Goal: Task Accomplishment & Management: Manage account settings

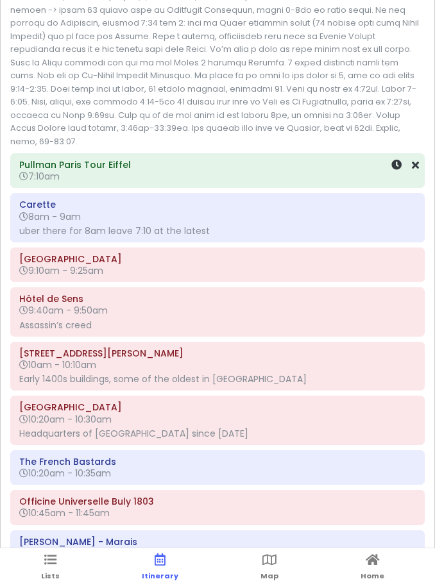
scroll to position [2019, 0]
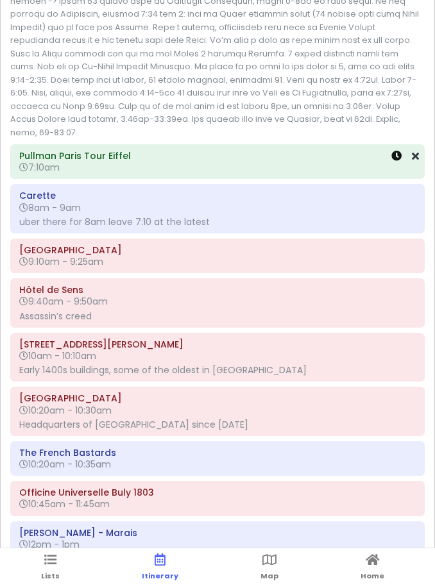
click at [395, 151] on icon at bounding box center [396, 156] width 10 height 10
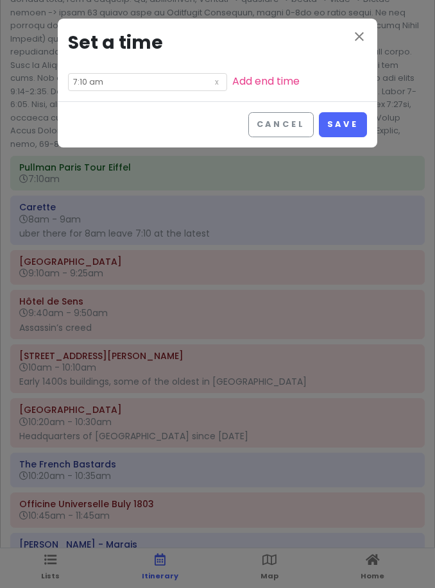
drag, startPoint x: 157, startPoint y: 82, endPoint x: 157, endPoint y: 70, distance: 12.2
click at [157, 71] on div "close Set a time 7:10 am Add end time" at bounding box center [217, 60] width 319 height 83
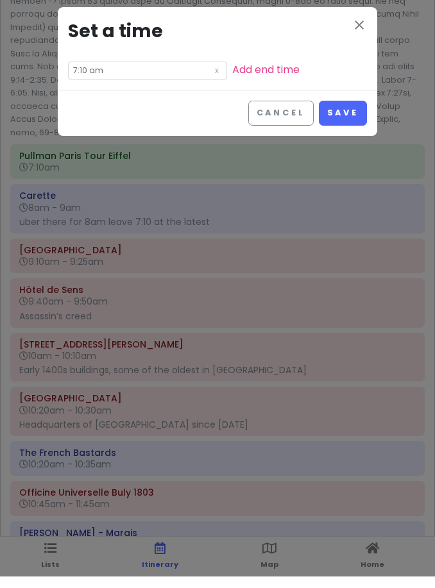
click at [116, 73] on input "7:10 am" at bounding box center [147, 82] width 159 height 18
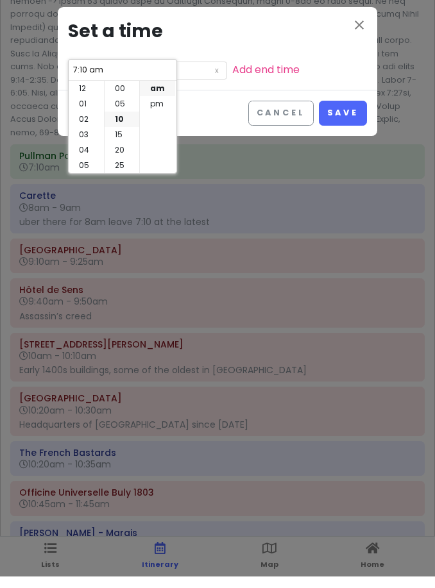
scroll to position [31, 0]
click at [119, 111] on li "15" at bounding box center [122, 115] width 35 height 15
type input "7:15 am"
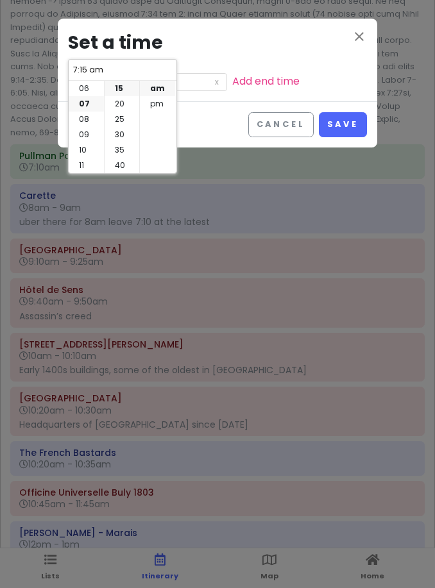
click at [346, 111] on div "Cancel Save" at bounding box center [217, 124] width 319 height 46
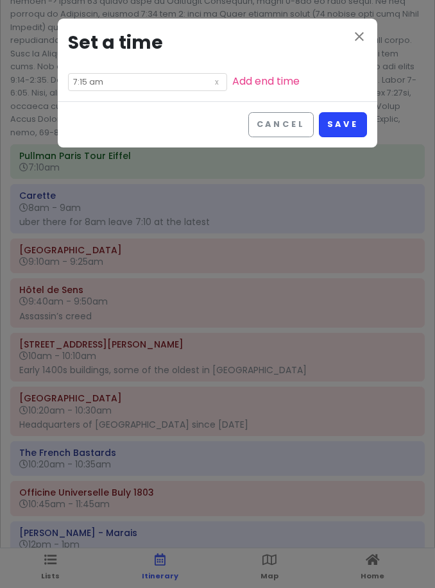
click at [346, 125] on button "Save" at bounding box center [343, 124] width 48 height 25
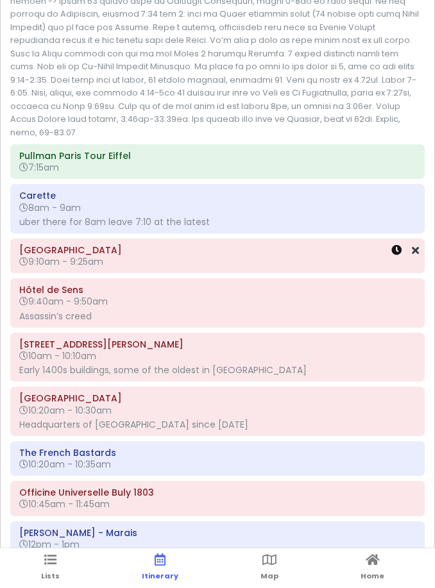
click at [392, 245] on icon at bounding box center [396, 250] width 10 height 10
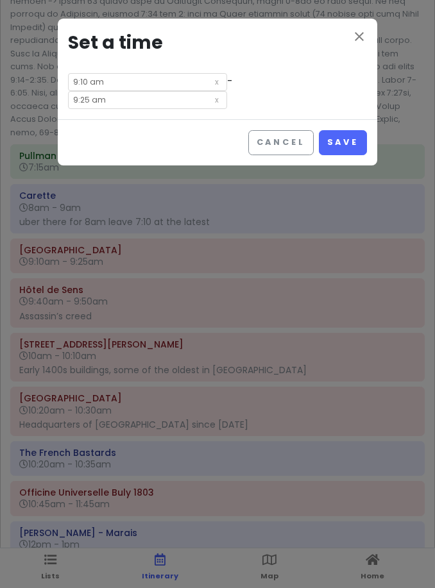
scroll to position [0, 0]
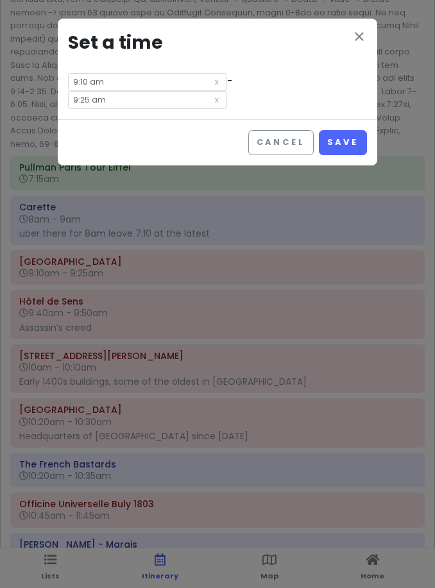
click at [155, 69] on div "close Set a time 9:10 am - 9:25 am" at bounding box center [217, 69] width 319 height 101
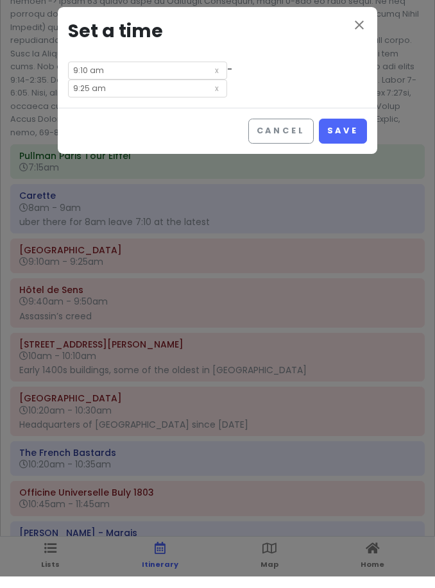
click at [106, 78] on input "9:10 am" at bounding box center [147, 82] width 159 height 18
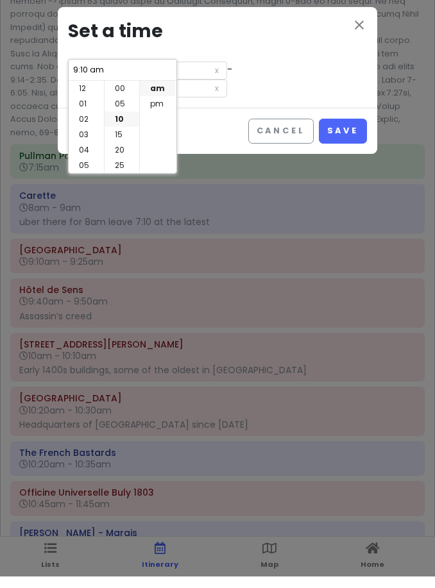
scroll to position [92, 0]
click at [119, 92] on li "05" at bounding box center [122, 95] width 35 height 15
type input "9:05 am"
type input "9:20 am"
type input "9:05 am"
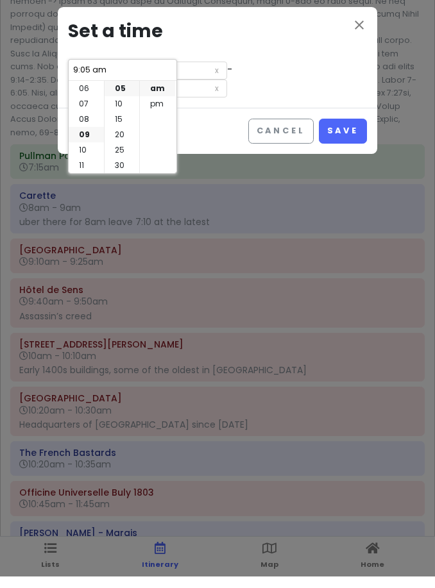
scroll to position [12, 0]
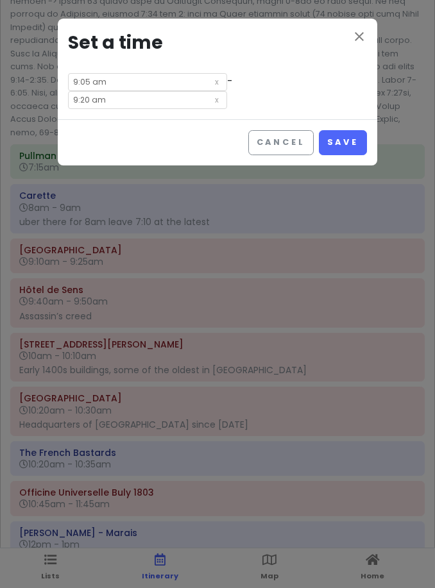
click at [227, 91] on input "9:20 am" at bounding box center [147, 100] width 159 height 18
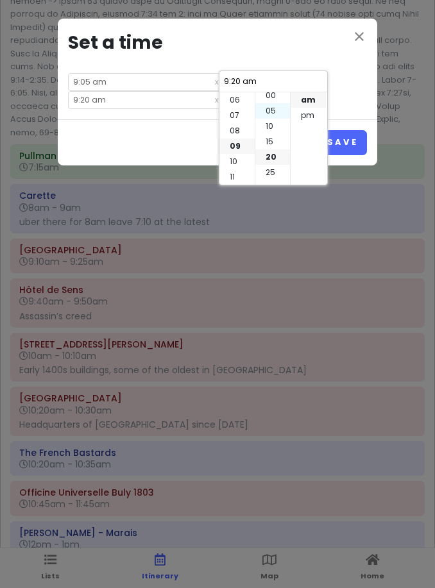
scroll to position [2, 0]
click at [363, 130] on button "Save" at bounding box center [343, 142] width 48 height 25
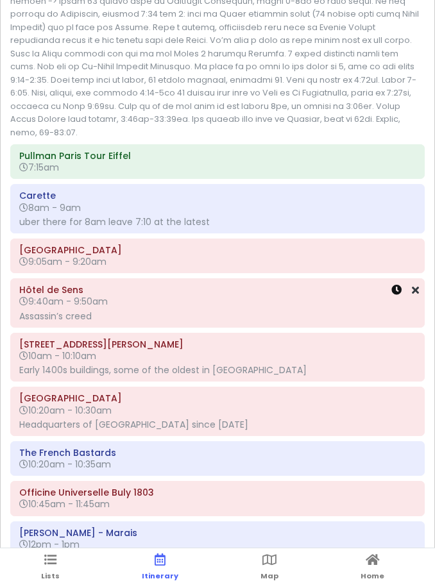
click at [398, 285] on icon at bounding box center [396, 290] width 10 height 10
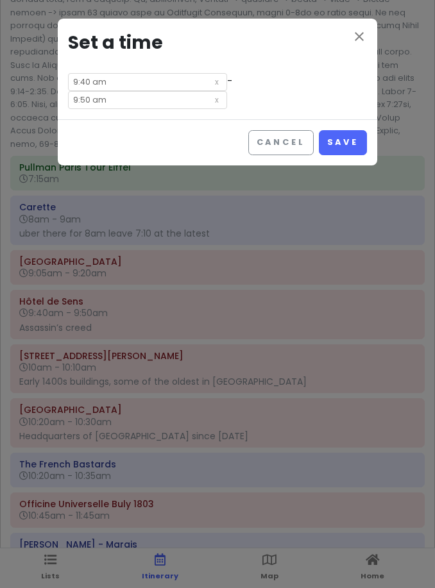
drag, startPoint x: 151, startPoint y: 83, endPoint x: 151, endPoint y: 72, distance: 11.5
click at [151, 72] on div "close Set a time 9:40 am - 9:50 am" at bounding box center [217, 69] width 319 height 101
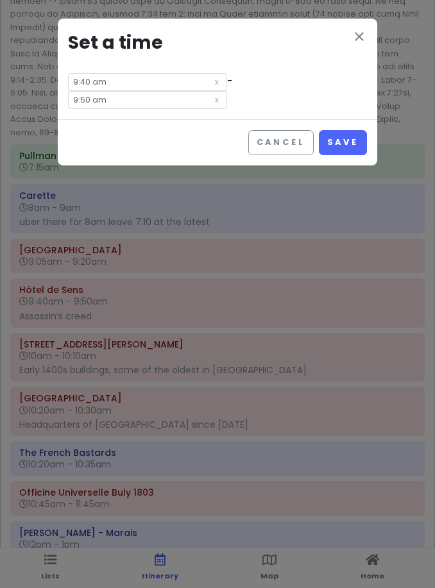
scroll to position [8, 0]
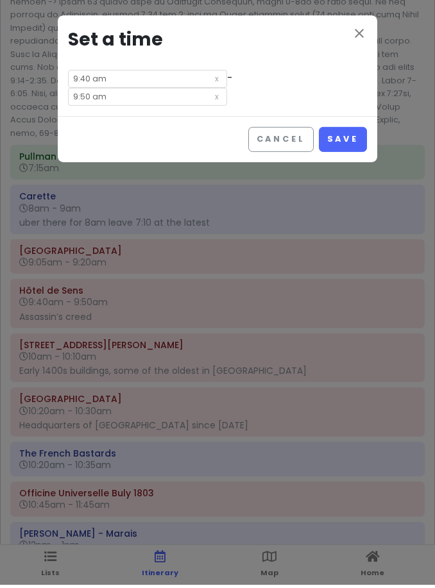
click at [139, 76] on input "9:40 am" at bounding box center [147, 82] width 159 height 18
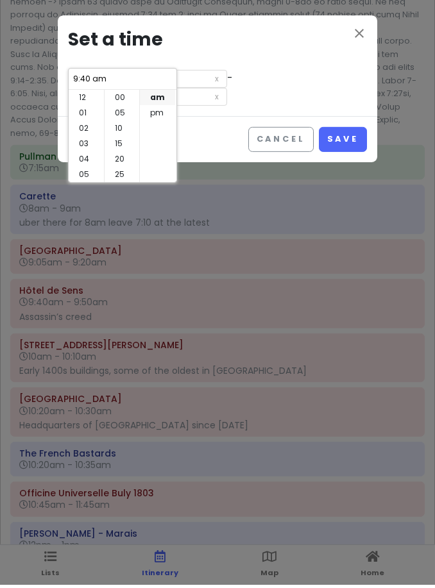
scroll to position [92, 0]
click at [123, 112] on li "35" at bounding box center [122, 115] width 35 height 15
type input "9:35 am"
type input "9:45 am"
type input "9:35 am"
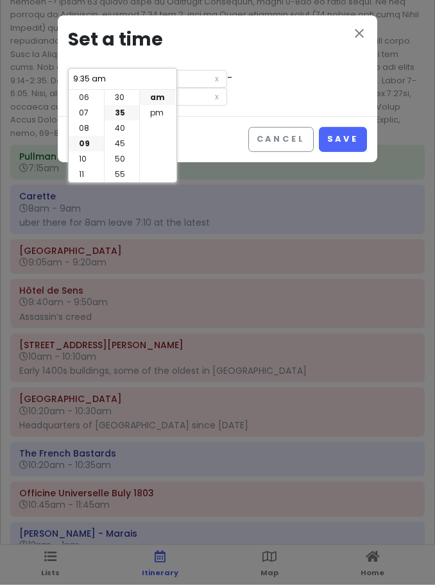
scroll to position [12, 0]
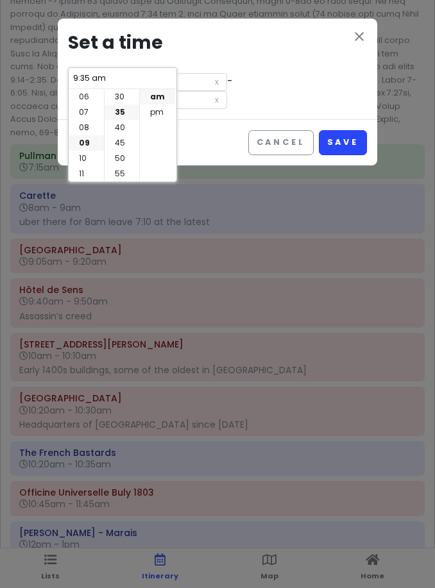
click at [352, 130] on button "Save" at bounding box center [343, 142] width 48 height 25
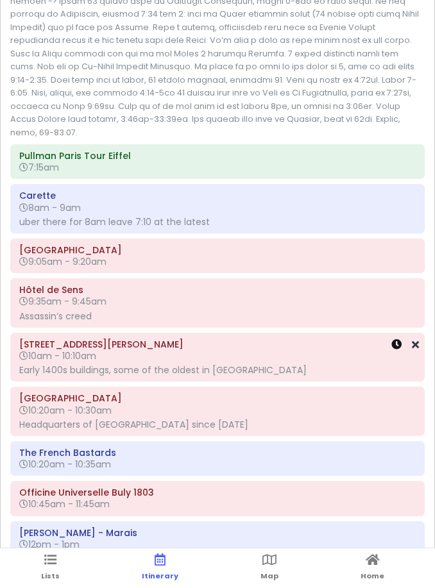
click at [396, 339] on icon at bounding box center [396, 344] width 10 height 10
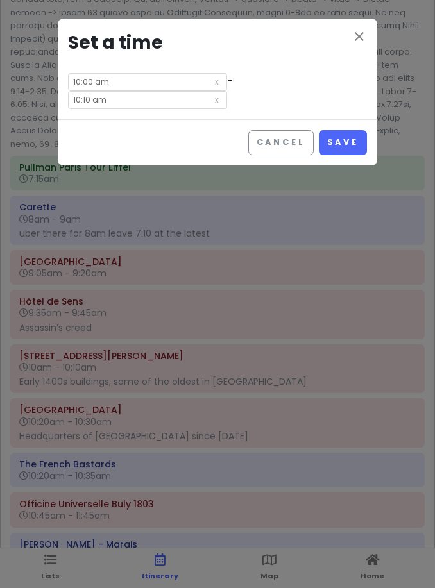
drag, startPoint x: 112, startPoint y: 83, endPoint x: 112, endPoint y: 71, distance: 11.5
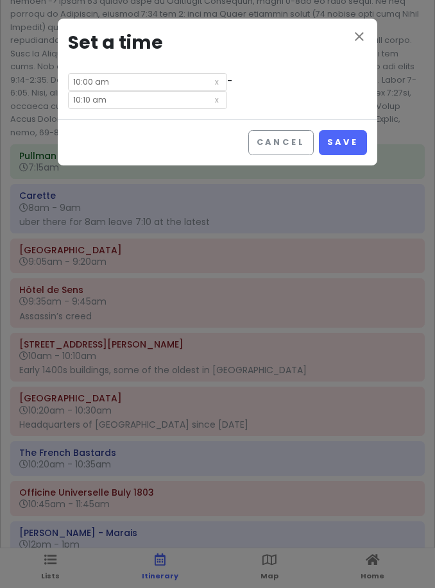
click at [112, 71] on div "close Set a time 10:00 am - 10:10 am" at bounding box center [217, 69] width 319 height 101
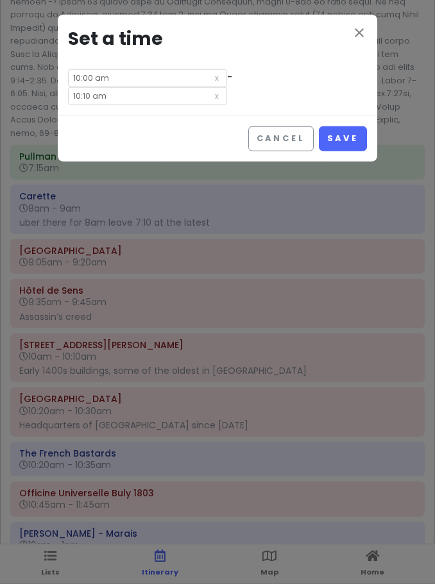
click at [107, 79] on input "10:00 am" at bounding box center [147, 82] width 159 height 18
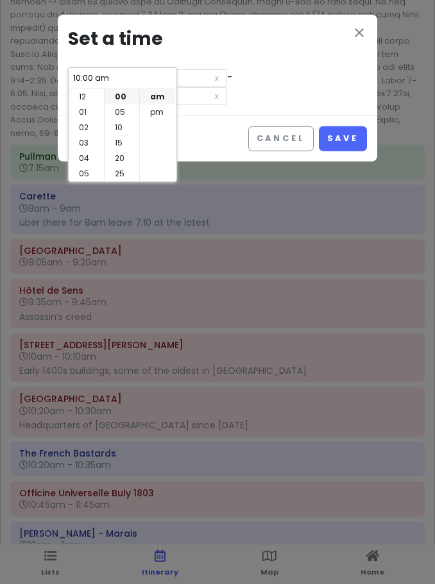
scroll to position [92, 0]
click at [83, 146] on li "09" at bounding box center [86, 146] width 35 height 15
type input "9:00 am"
type input "9:10 am"
type input "9:00 am"
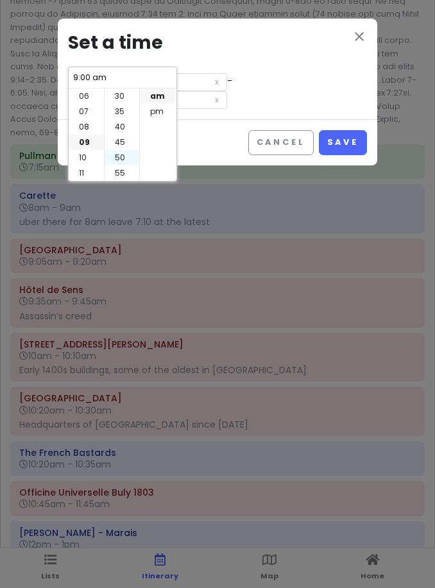
click at [124, 153] on li "50" at bounding box center [122, 157] width 35 height 15
type input "9:50 am"
type input "10:00 am"
type input "9:50 am"
click at [335, 132] on button "Save" at bounding box center [343, 142] width 48 height 25
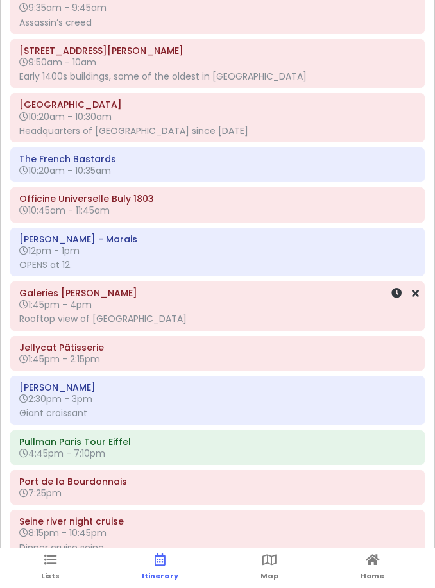
scroll to position [2312, 0]
click at [395, 99] on icon at bounding box center [396, 104] width 10 height 10
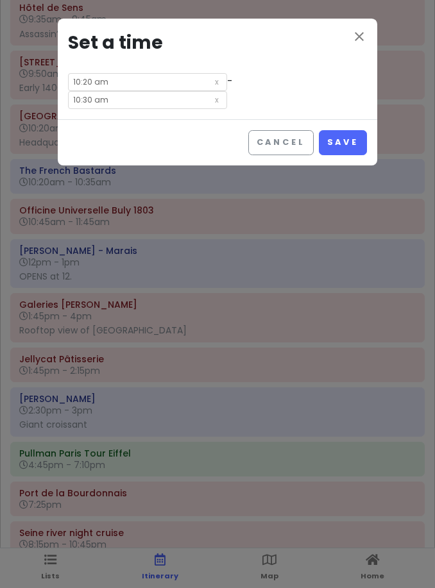
drag, startPoint x: 152, startPoint y: 83, endPoint x: 152, endPoint y: 70, distance: 13.5
click at [152, 72] on div "close Set a time 10:20 am - 10:30 am" at bounding box center [217, 69] width 319 height 101
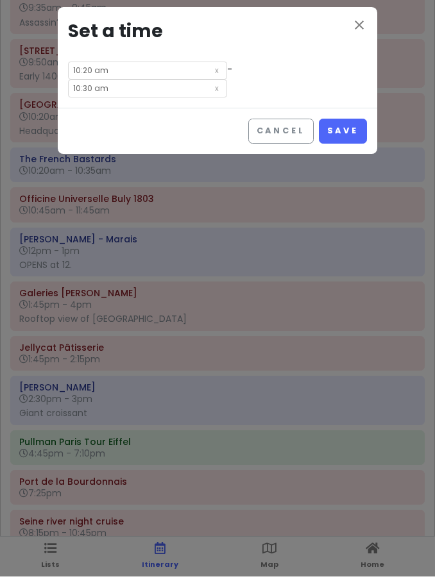
click at [123, 75] on input "10:20 am" at bounding box center [147, 82] width 159 height 18
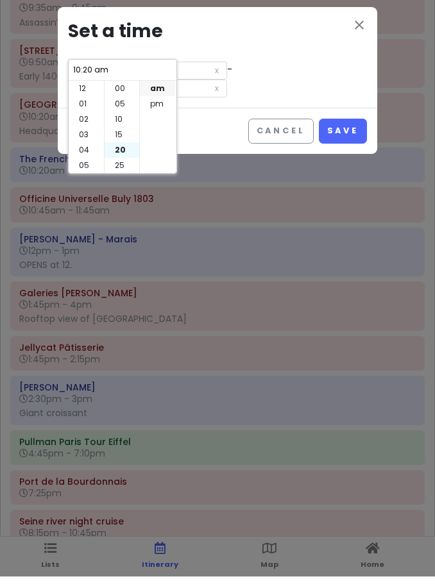
scroll to position [92, 0]
click at [119, 101] on li "10" at bounding box center [122, 106] width 35 height 15
type input "10:10 am"
type input "10:20 am"
type input "10:10 am"
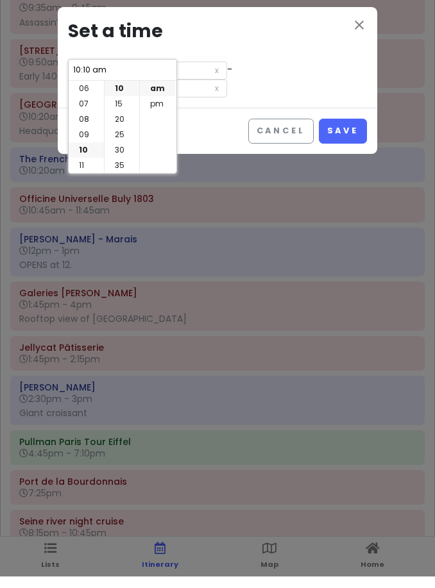
scroll to position [12, 0]
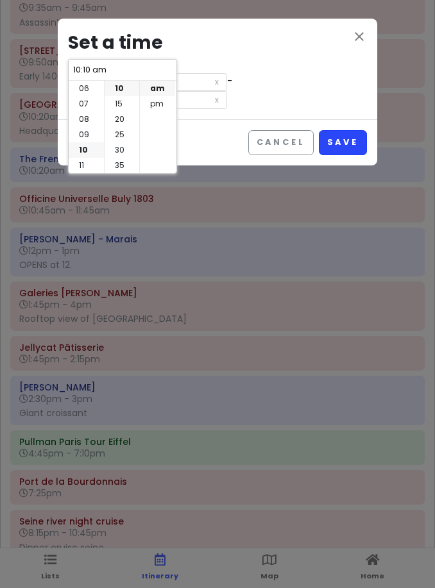
click at [350, 130] on button "Save" at bounding box center [343, 142] width 48 height 25
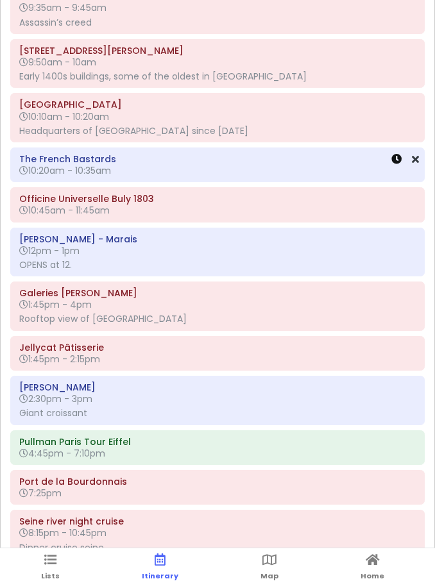
click at [396, 154] on icon at bounding box center [396, 159] width 10 height 10
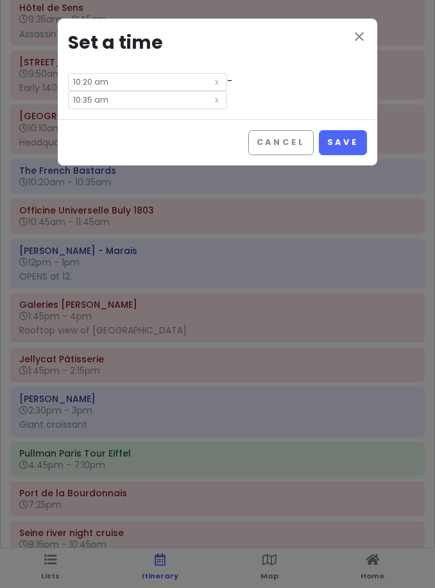
drag, startPoint x: 156, startPoint y: 83, endPoint x: 156, endPoint y: 70, distance: 13.5
click at [156, 72] on div "close Set a time 10:20 am - 10:35 am" at bounding box center [217, 69] width 319 height 101
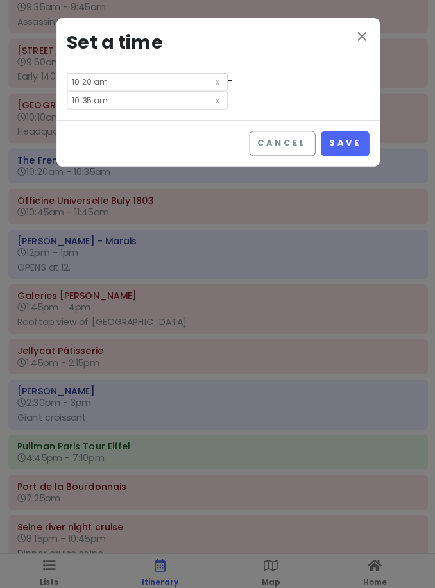
click at [137, 80] on input "10:20 am" at bounding box center [147, 82] width 159 height 18
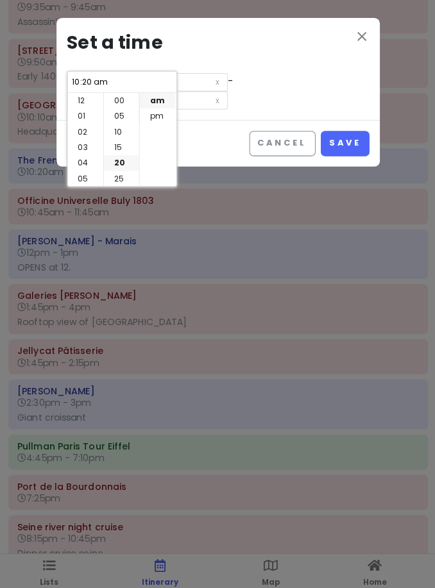
scroll to position [92, 0]
click at [123, 146] on li "25" at bounding box center [122, 146] width 35 height 15
type input "10:25 am"
type input "10:40 am"
type input "10:25 am"
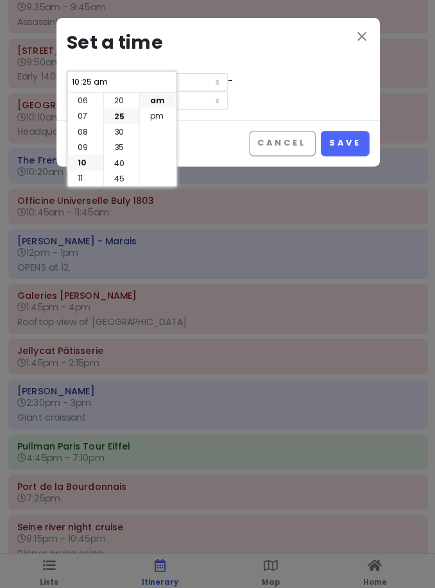
scroll to position [77, 0]
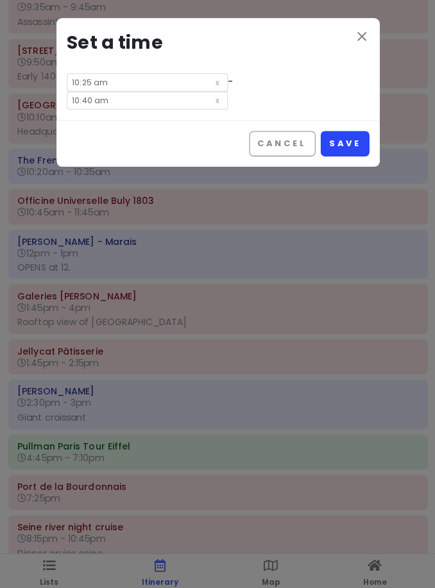
click at [349, 130] on button "Save" at bounding box center [343, 142] width 48 height 25
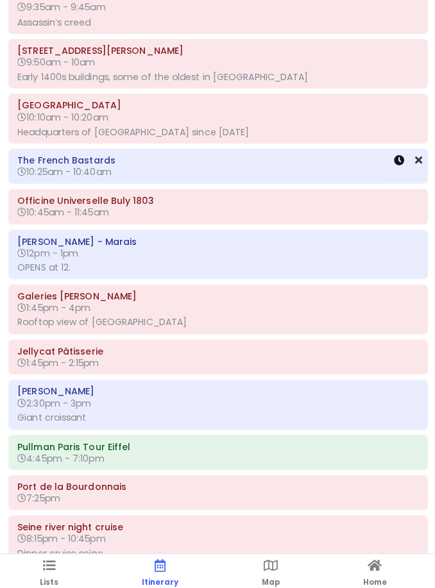
click at [396, 154] on icon at bounding box center [396, 159] width 10 height 10
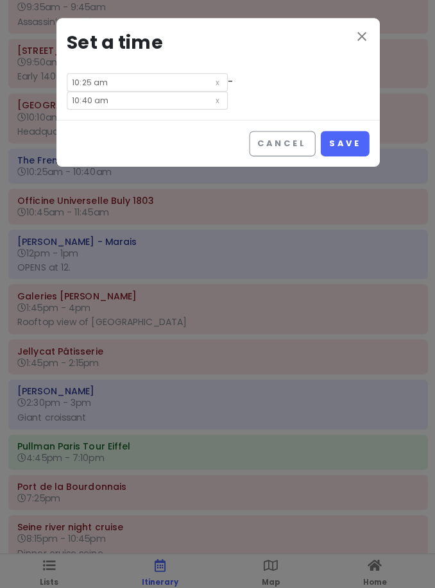
click at [227, 91] on input "10:40 am" at bounding box center [147, 100] width 159 height 18
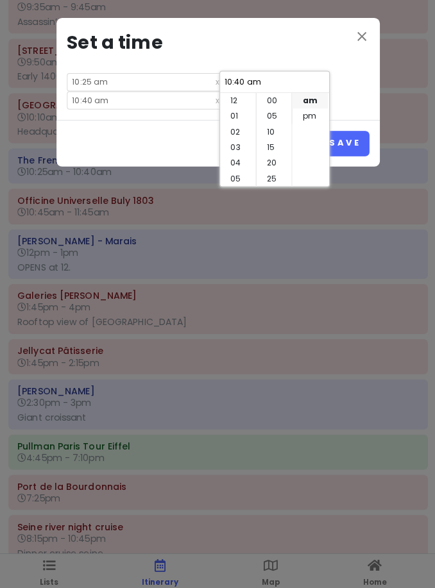
scroll to position [92, 0]
click at [267, 123] on li "35" at bounding box center [272, 115] width 35 height 15
type input "10:35 am"
click at [353, 130] on button "Save" at bounding box center [343, 142] width 48 height 25
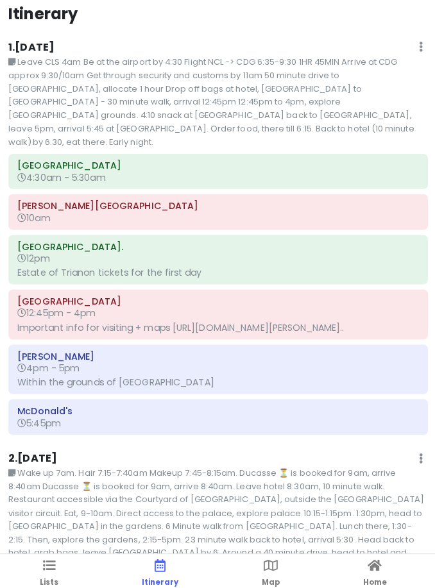
scroll to position [0, 0]
click at [31, 565] on ul "Lists Itinerary Map Home" at bounding box center [217, 568] width 435 height 40
click at [45, 567] on link "Lists" at bounding box center [50, 568] width 19 height 40
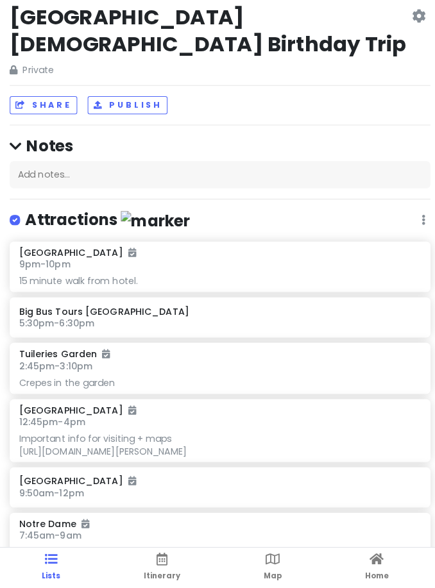
scroll to position [12, 0]
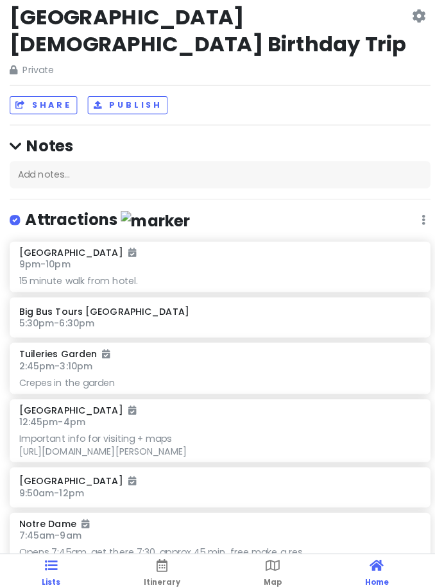
click at [372, 561] on icon at bounding box center [373, 559] width 14 height 9
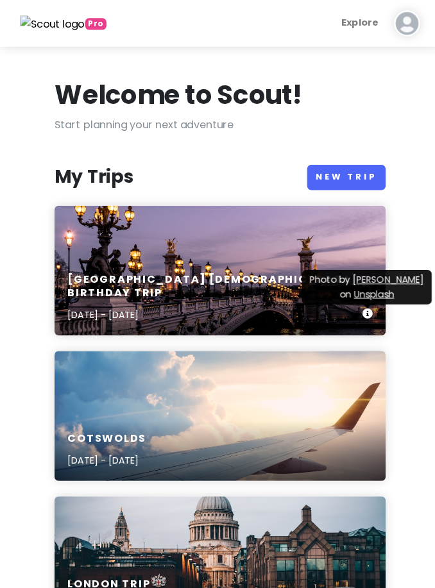
click at [202, 248] on div "[GEOGRAPHIC_DATA] [DEMOGRAPHIC_DATA] Birthday Trip [DEMOGRAPHIC_DATA] - [DEMOGR…" at bounding box center [217, 267] width 327 height 128
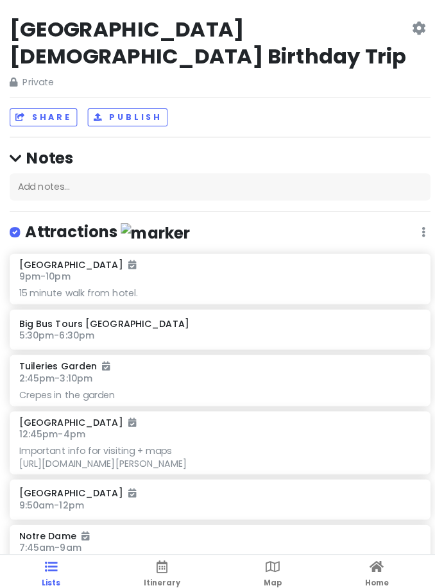
click at [419, 33] on icon at bounding box center [413, 27] width 13 height 10
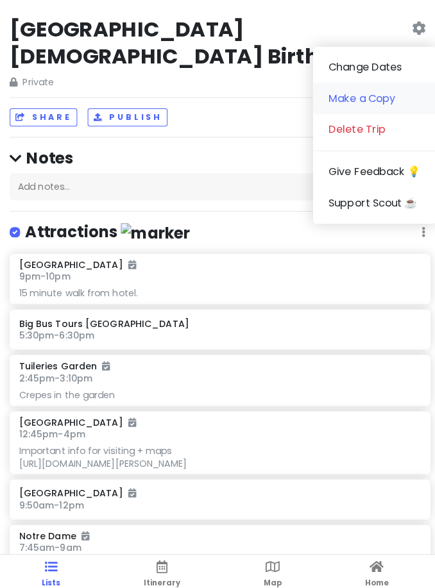
click at [394, 92] on link "Make a Copy" at bounding box center [370, 97] width 122 height 31
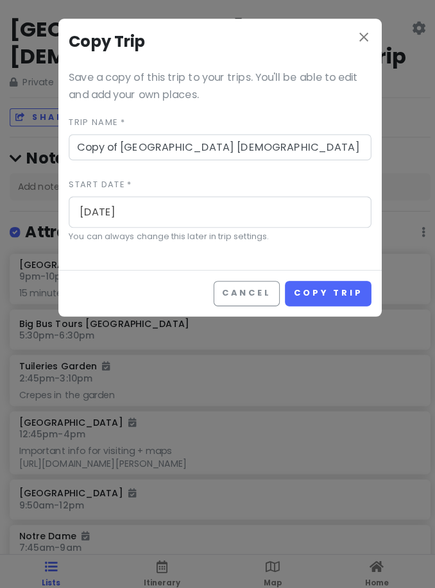
scroll to position [12, 0]
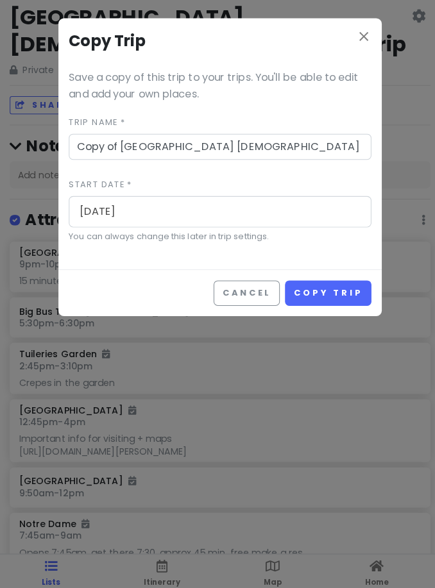
click at [312, 139] on input "Copy of [GEOGRAPHIC_DATA] [DEMOGRAPHIC_DATA] Birthday Trip" at bounding box center [217, 146] width 299 height 26
type input "Copy of [GEOGRAPHIC_DATA] [DEMOGRAPHIC_DATA] Birthday Trip - if Jellycat secure…"
click at [321, 281] on button "Copy Trip" at bounding box center [324, 290] width 85 height 25
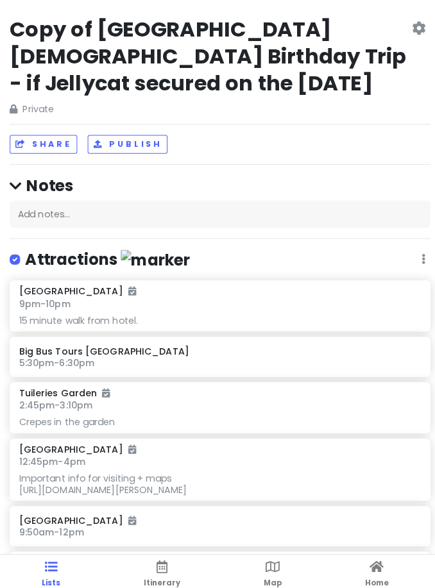
click at [311, 168] on div "Copy of [GEOGRAPHIC_DATA] [DEMOGRAPHIC_DATA] Birthday Trip - if Jellycat secure…" at bounding box center [217, 294] width 435 height 588
click at [160, 582] on html "Copy of [GEOGRAPHIC_DATA] [DEMOGRAPHIC_DATA] Birthday Trip - if Jellycat secure…" at bounding box center [217, 313] width 435 height 627
click at [152, 569] on link "Itinerary" at bounding box center [160, 568] width 37 height 40
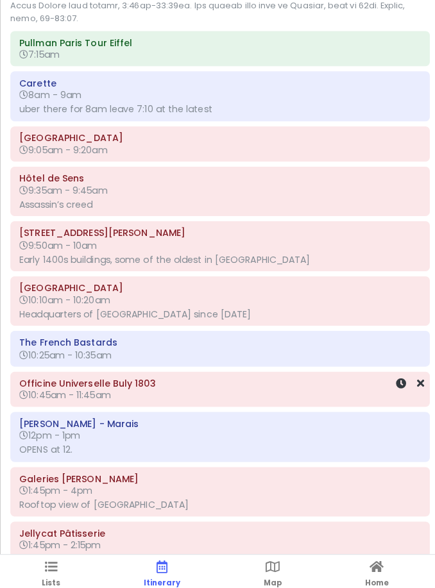
scroll to position [2158, 0]
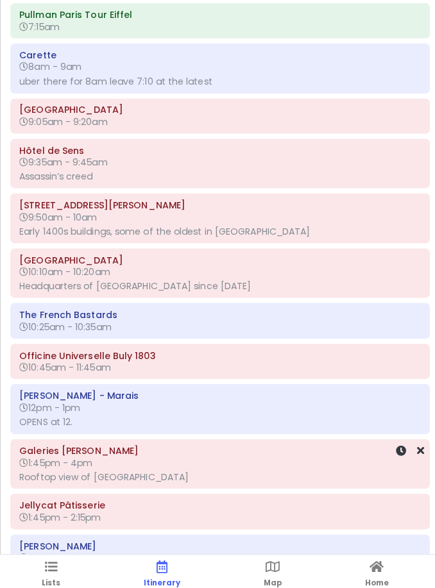
click at [419, 435] on div "Galeries [PERSON_NAME] 1:45pm - 4pm Rooftop view of [GEOGRAPHIC_DATA]" at bounding box center [217, 459] width 413 height 48
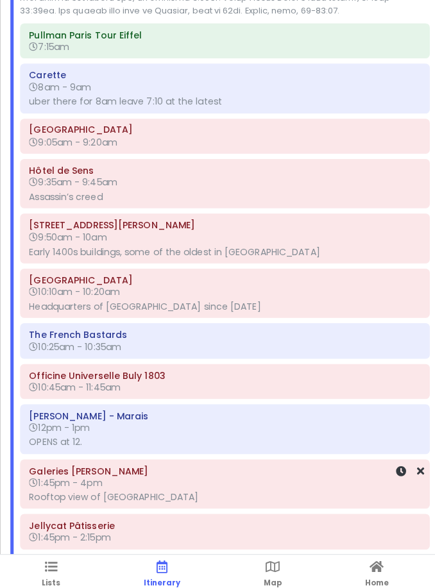
scroll to position [2153, 0]
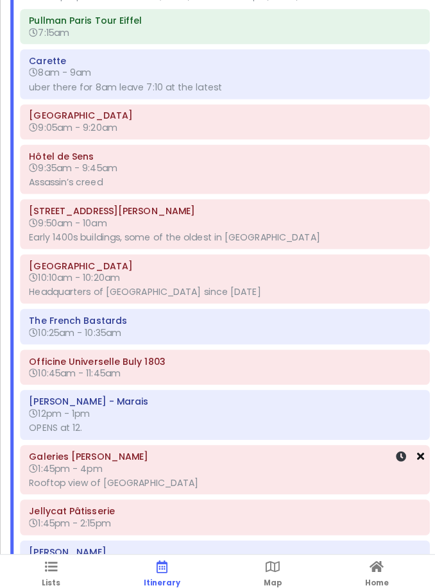
click at [414, 446] on icon at bounding box center [415, 451] width 7 height 10
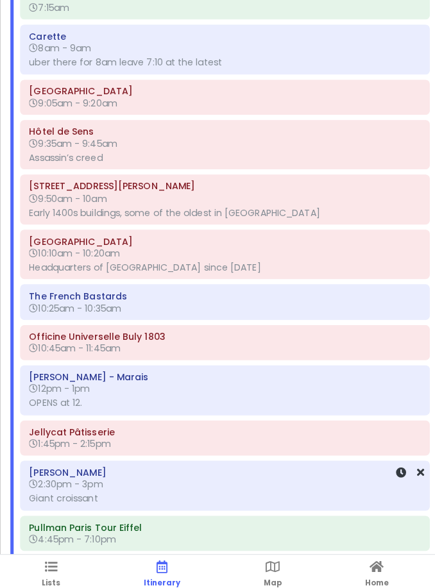
scroll to position [2194, 0]
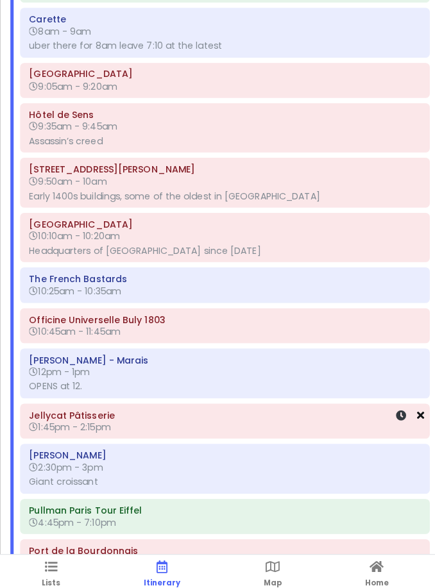
click at [418, 405] on icon at bounding box center [415, 410] width 7 height 10
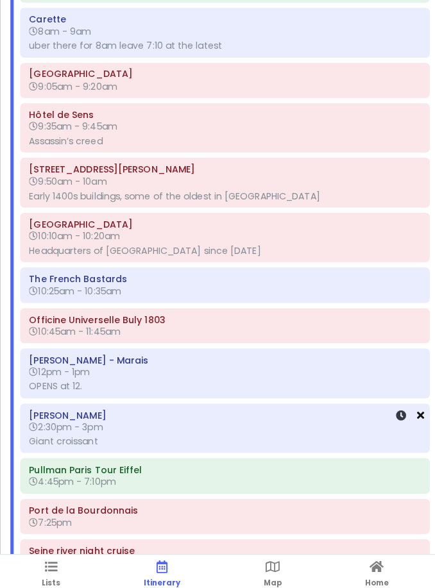
click at [416, 405] on icon at bounding box center [415, 410] width 7 height 10
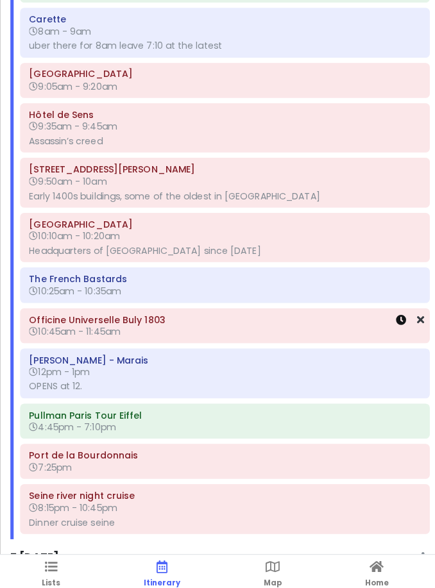
click at [399, 311] on icon at bounding box center [396, 316] width 10 height 10
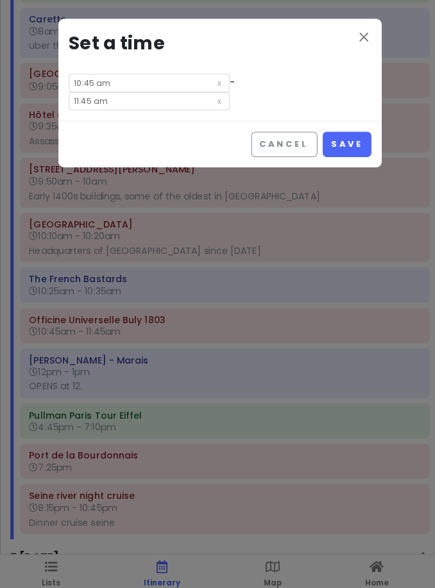
drag, startPoint x: 256, startPoint y: 80, endPoint x: 256, endPoint y: 69, distance: 11.5
click at [256, 68] on div "close Set a time 10:45 am - 11:45 am" at bounding box center [217, 69] width 319 height 101
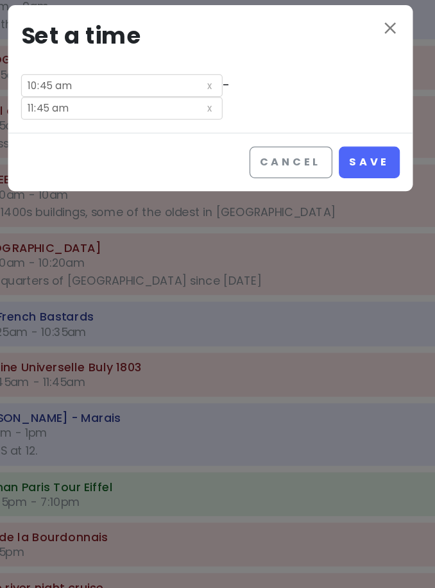
scroll to position [4, 0]
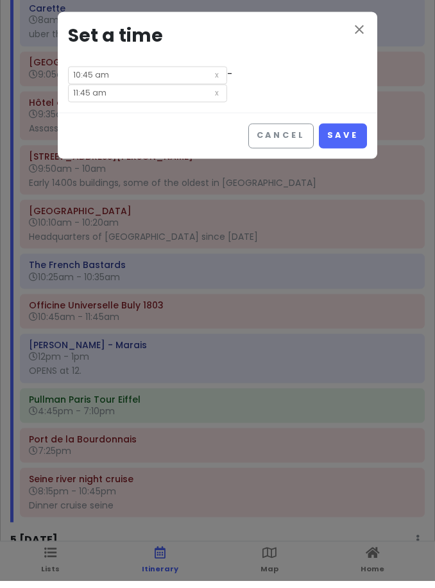
click at [218, 119] on div "Cancel Save" at bounding box center [217, 142] width 319 height 46
click at [227, 91] on input "11:45 am" at bounding box center [147, 100] width 159 height 18
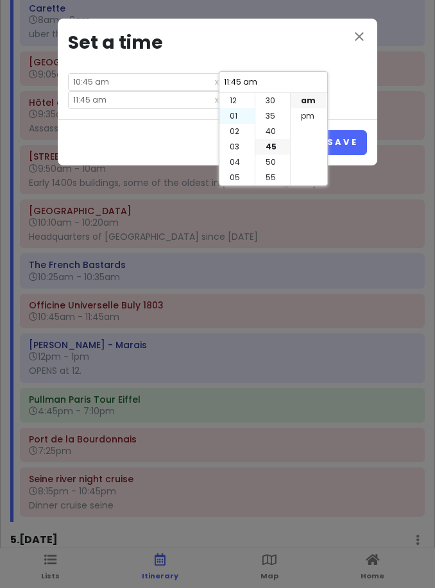
scroll to position [0, 0]
drag, startPoint x: 240, startPoint y: 118, endPoint x: 259, endPoint y: 118, distance: 19.2
click at [240, 118] on li "01" at bounding box center [236, 115] width 35 height 15
type input "1:45 am"
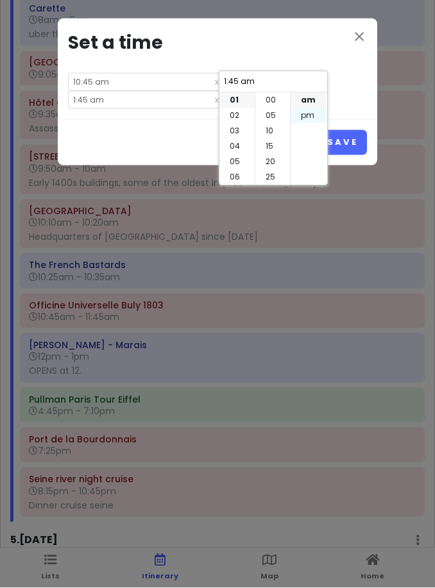
scroll to position [-1, 0]
click at [305, 113] on li "pm" at bounding box center [308, 115] width 35 height 15
type input "1:45 pm"
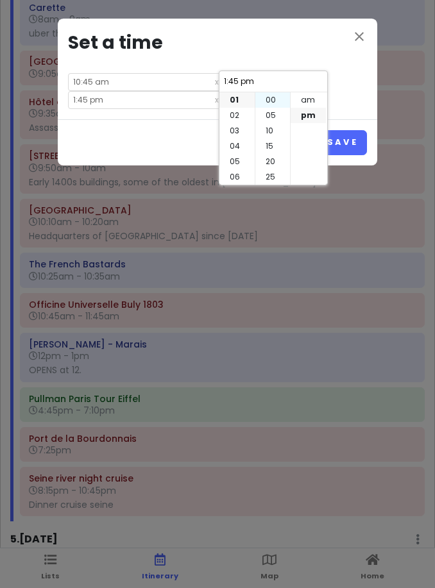
click at [276, 104] on li "00" at bounding box center [272, 99] width 35 height 15
type input "1:00 pm"
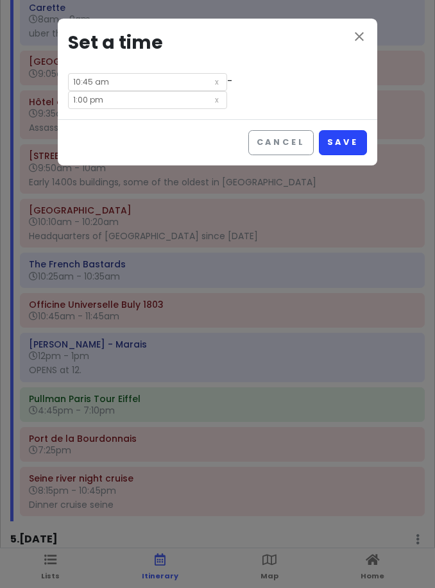
click at [350, 130] on button "Save" at bounding box center [343, 142] width 48 height 25
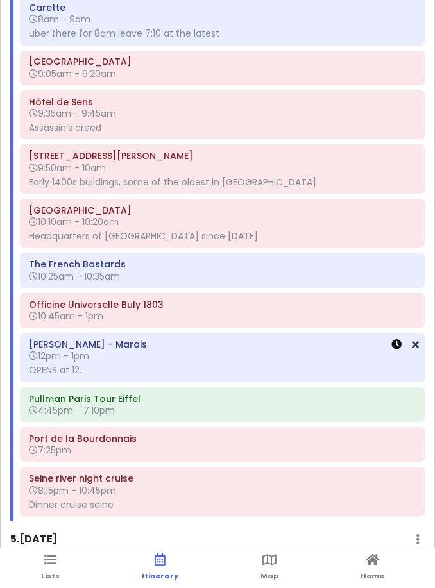
click at [398, 339] on icon at bounding box center [396, 344] width 10 height 10
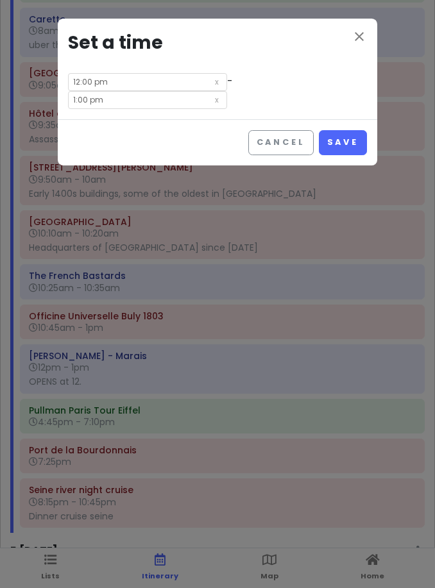
click at [137, 71] on div "close Set a time 12:00 pm - 1:00 pm" at bounding box center [217, 69] width 319 height 101
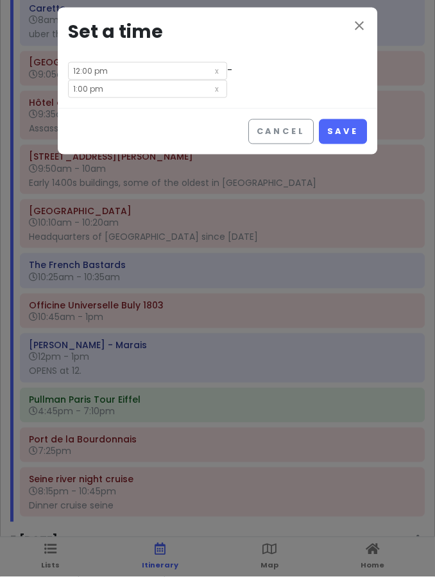
click at [271, 130] on button "Cancel" at bounding box center [280, 142] width 65 height 25
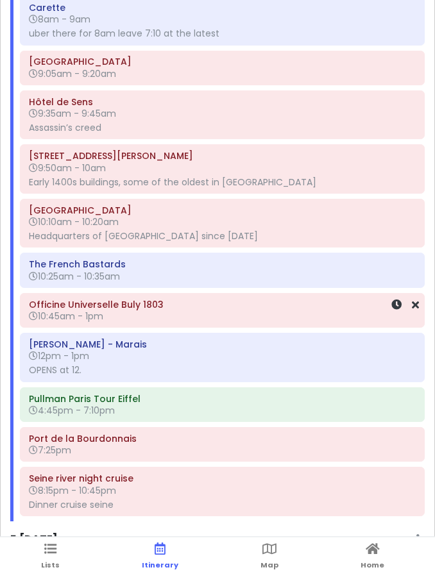
scroll to position [12, 0]
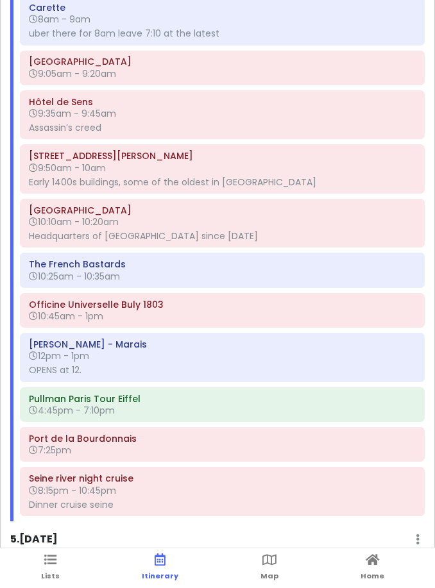
click at [64, 574] on ul "Lists Itinerary Map Home" at bounding box center [217, 568] width 435 height 40
click at [51, 568] on link "Lists" at bounding box center [50, 568] width 19 height 40
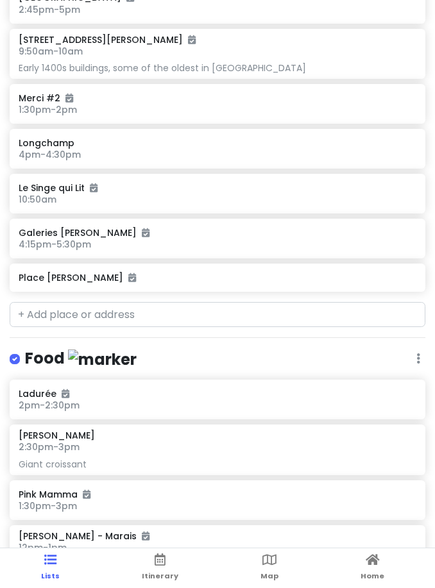
scroll to position [2324, 0]
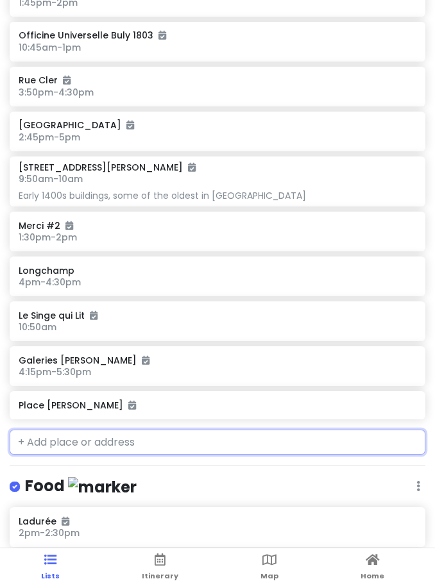
drag, startPoint x: 106, startPoint y: 432, endPoint x: 106, endPoint y: 424, distance: 8.3
click at [106, 430] on input "text" at bounding box center [218, 443] width 416 height 26
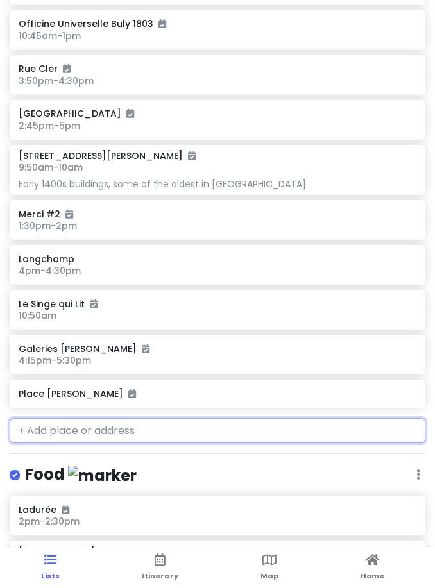
click at [106, 424] on input "text" at bounding box center [218, 431] width 416 height 26
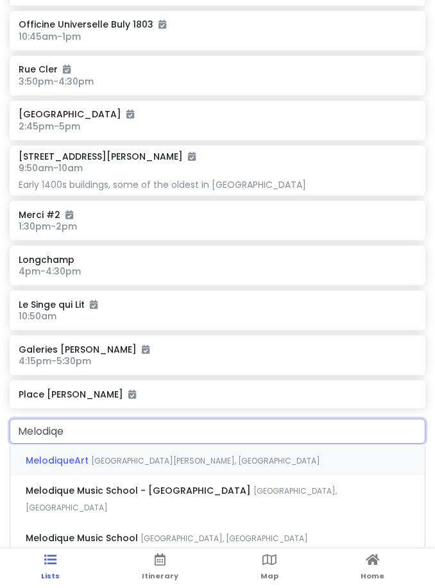
type input "Melodiqes"
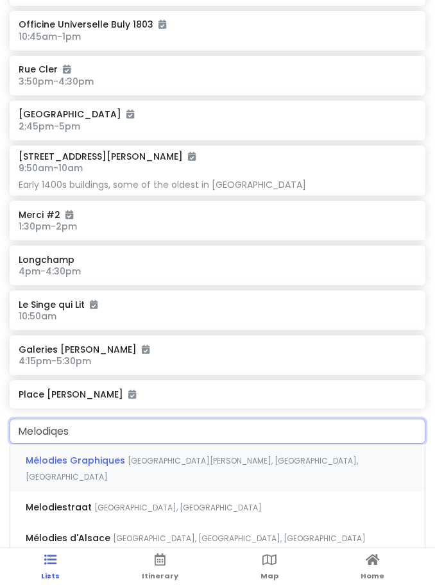
click at [98, 464] on div "Mélodies Graphiques Rue du [PERSON_NAME], [GEOGRAPHIC_DATA], [GEOGRAPHIC_DATA]" at bounding box center [217, 468] width 414 height 47
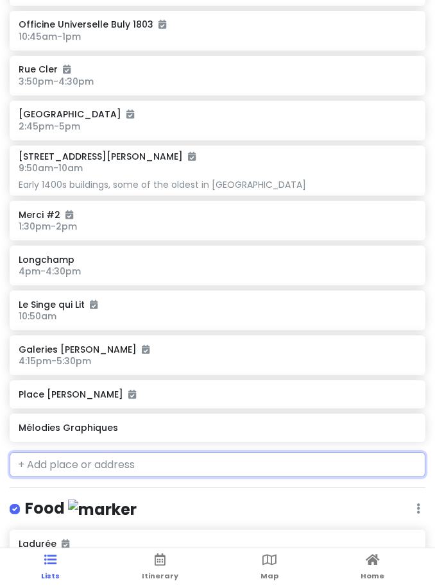
click at [94, 456] on input "text" at bounding box center [218, 465] width 416 height 26
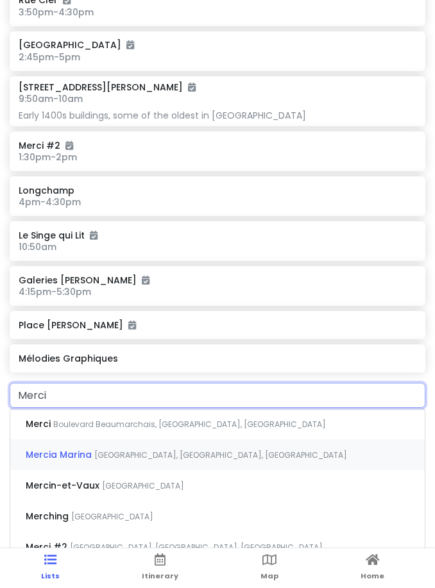
scroll to position [2394, 0]
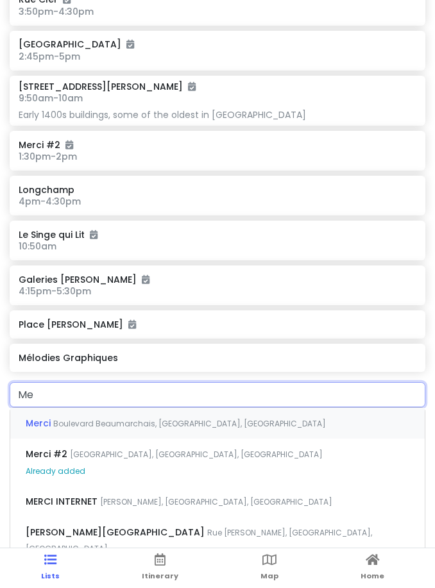
type input "M"
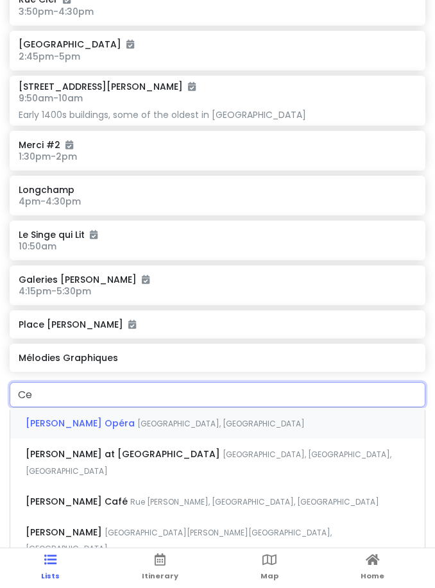
type input "C"
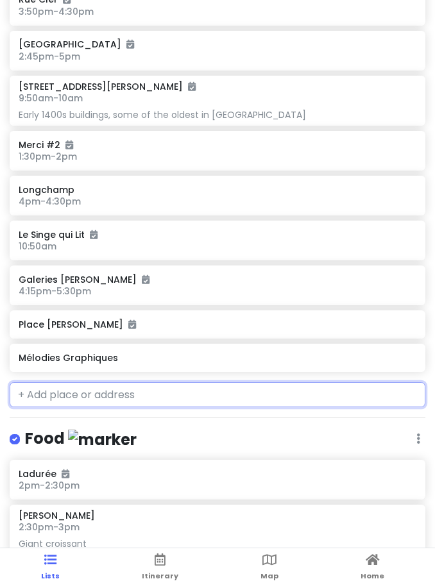
click at [100, 355] on h6 "Mélodies Graphiques" at bounding box center [217, 358] width 397 height 12
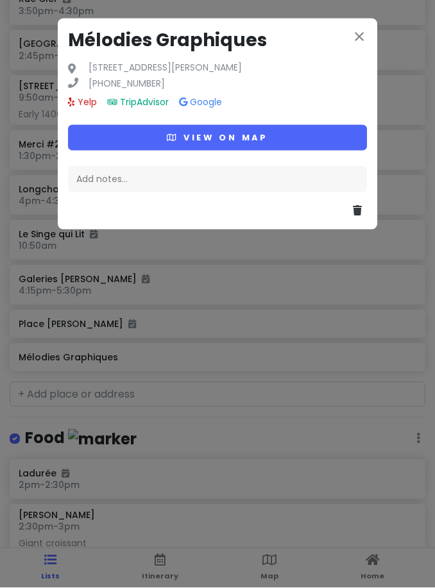
drag, startPoint x: 241, startPoint y: 139, endPoint x: 241, endPoint y: 150, distance: 11.5
click at [241, 139] on button "View on map" at bounding box center [217, 137] width 299 height 25
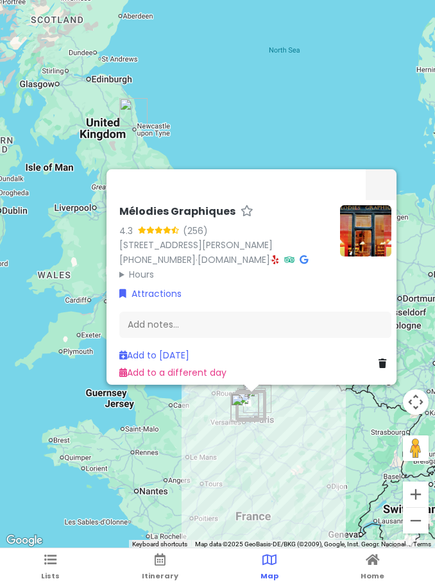
click at [185, 355] on link "Add to [DATE]" at bounding box center [154, 355] width 70 height 13
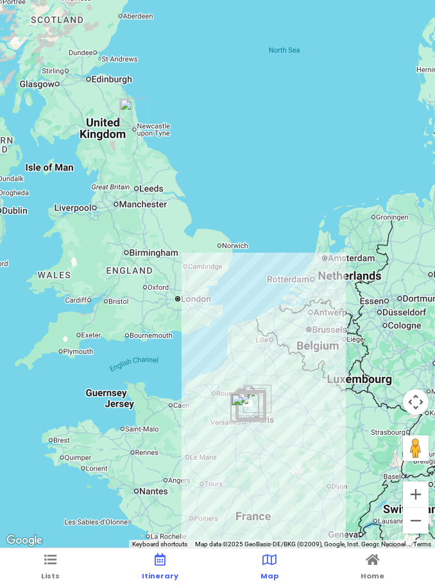
click at [152, 577] on span "Itinerary" at bounding box center [160, 576] width 37 height 10
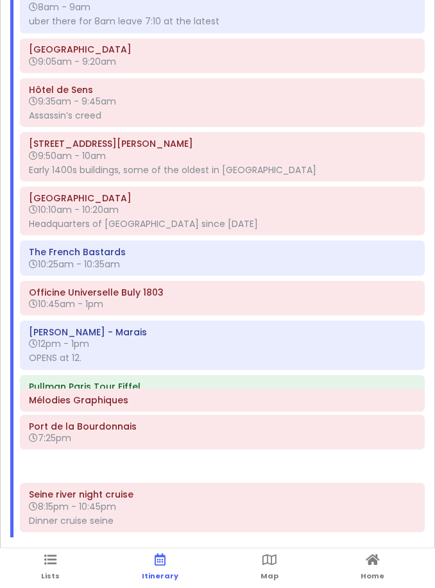
scroll to position [1, 0]
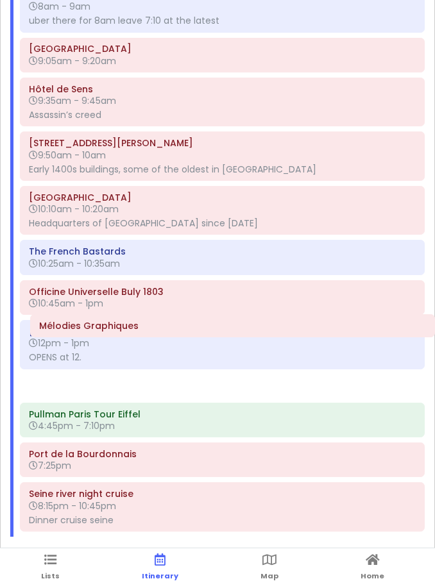
drag, startPoint x: 119, startPoint y: 480, endPoint x: 130, endPoint y: 332, distance: 148.5
click at [130, 332] on div "Pullman Paris Tour Eiffel 7:15am Carette 8am - 9am uber there for 8am leave 7:1…" at bounding box center [222, 240] width 424 height 593
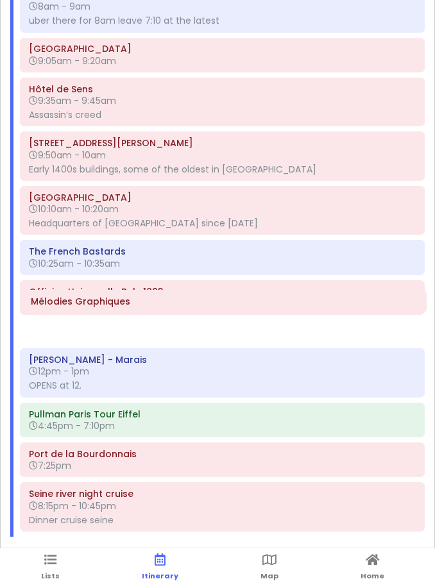
drag, startPoint x: 120, startPoint y: 340, endPoint x: 122, endPoint y: 301, distance: 38.5
click at [122, 301] on div "Pullman Paris Tour Eiffel 7:15am Carette 8am - 9am uber there for 8am leave 7:1…" at bounding box center [222, 240] width 424 height 593
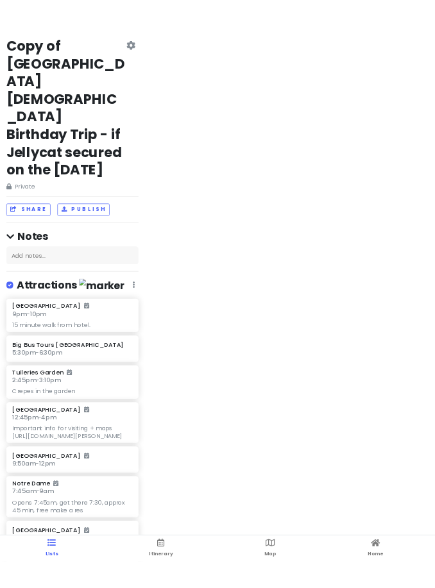
scroll to position [80, 0]
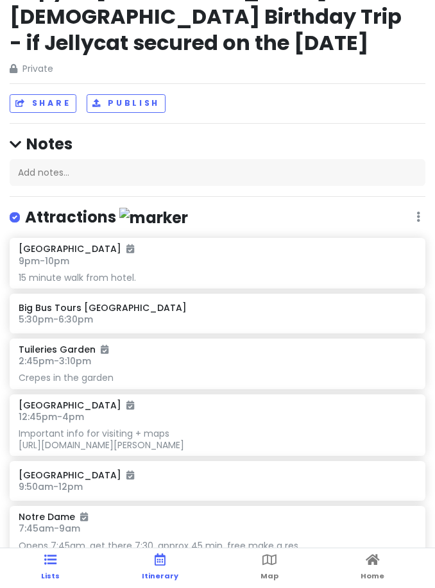
click at [155, 572] on span "Itinerary" at bounding box center [160, 576] width 37 height 10
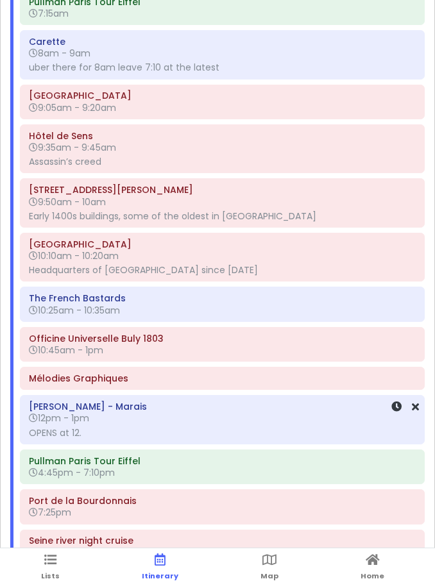
scroll to position [2178, 0]
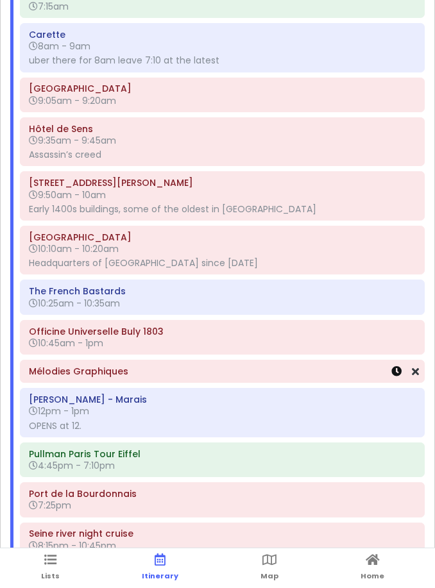
click at [392, 366] on icon at bounding box center [396, 371] width 10 height 10
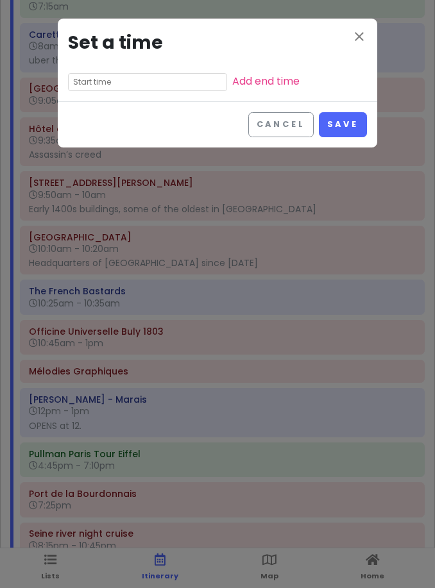
click at [141, 94] on div "close Set a time Add end time" at bounding box center [217, 60] width 319 height 83
click at [133, 88] on input "text" at bounding box center [147, 82] width 159 height 18
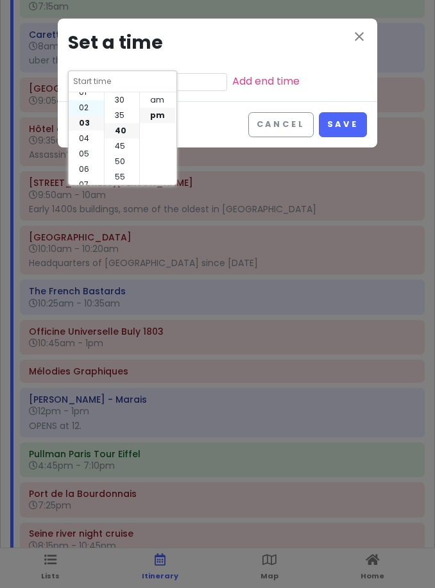
scroll to position [21, 0]
click at [87, 99] on li "01" at bounding box center [86, 94] width 35 height 15
type input "1:40 pm"
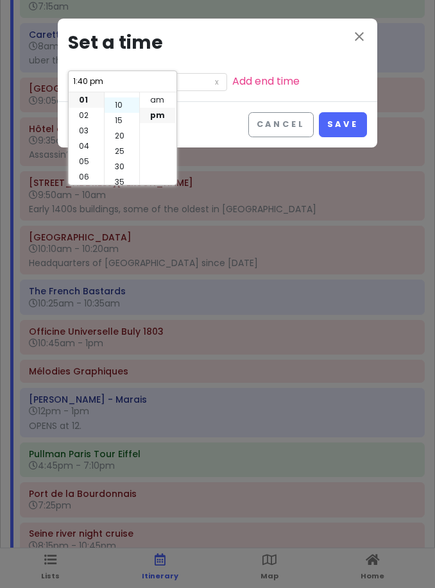
click at [120, 106] on li "10" at bounding box center [122, 104] width 35 height 15
type input "1:10 pm"
click at [253, 87] on link "Add end time" at bounding box center [265, 81] width 67 height 15
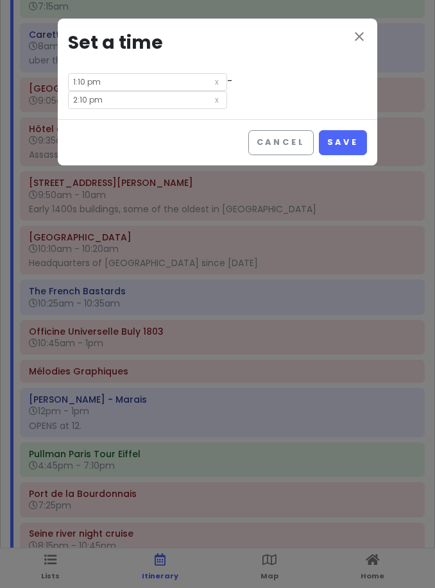
click at [227, 91] on input "2:10 pm" at bounding box center [147, 100] width 159 height 18
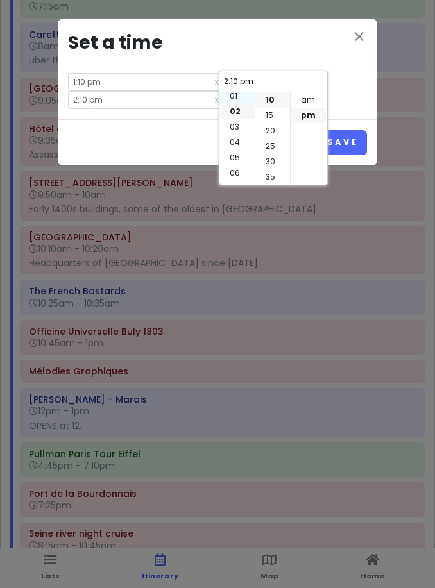
click at [236, 100] on li "01" at bounding box center [236, 96] width 35 height 15
type input "1:10 pm"
click at [278, 162] on li "30" at bounding box center [272, 161] width 35 height 15
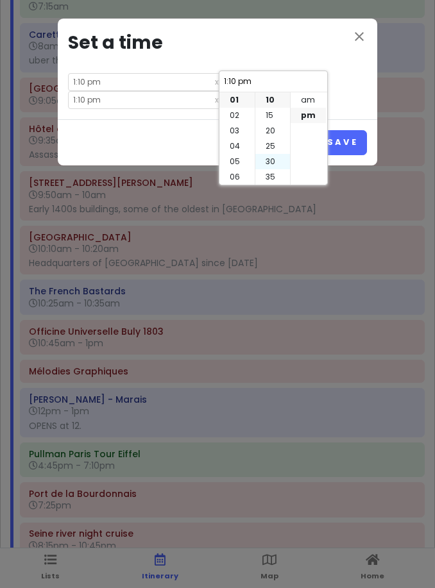
type input "1:30 pm"
click at [351, 130] on button "Save" at bounding box center [343, 142] width 48 height 25
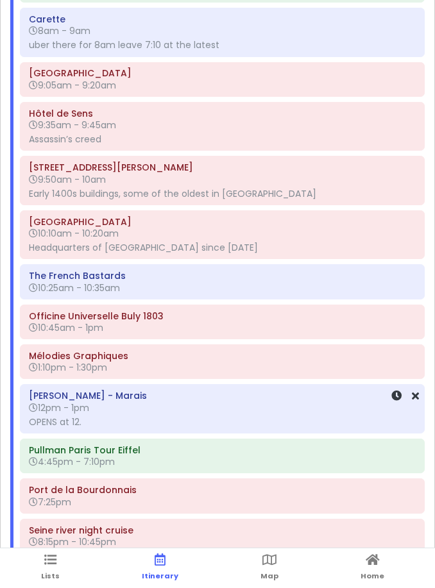
scroll to position [2195, 0]
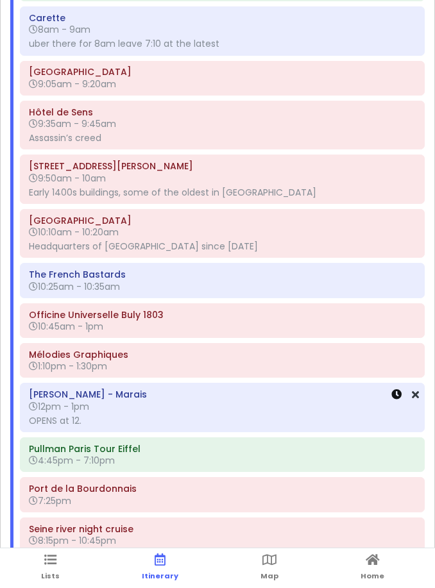
click at [398, 389] on icon at bounding box center [396, 394] width 10 height 10
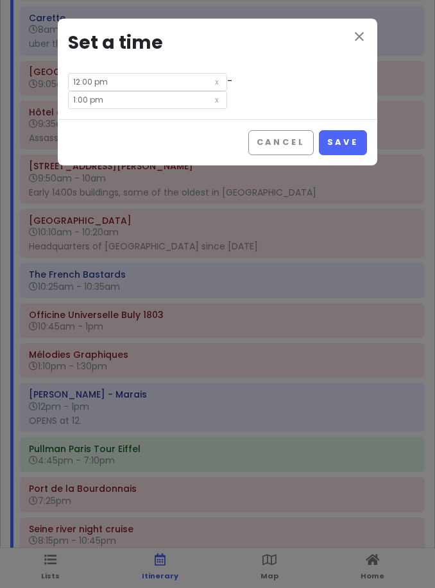
click at [158, 85] on input "12:00 pm" at bounding box center [147, 82] width 159 height 18
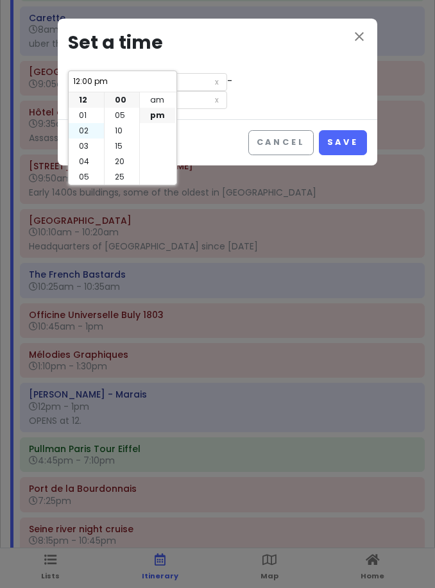
click at [95, 119] on li "01" at bounding box center [86, 115] width 35 height 15
type input "1:00 pm"
type input "2:00 pm"
type input "1:00 pm"
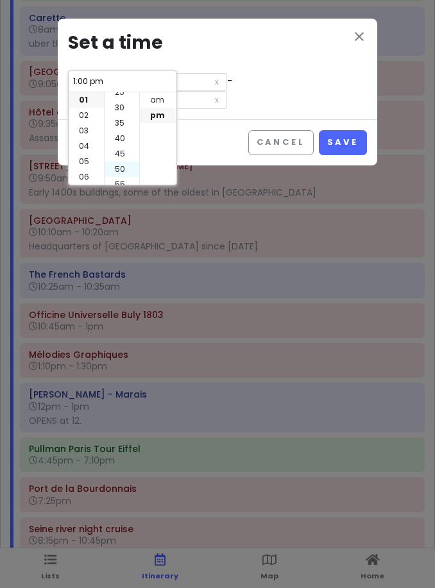
click at [121, 160] on li "45" at bounding box center [122, 153] width 35 height 15
type input "1:45 pm"
type input "2:45 pm"
type input "1:45 pm"
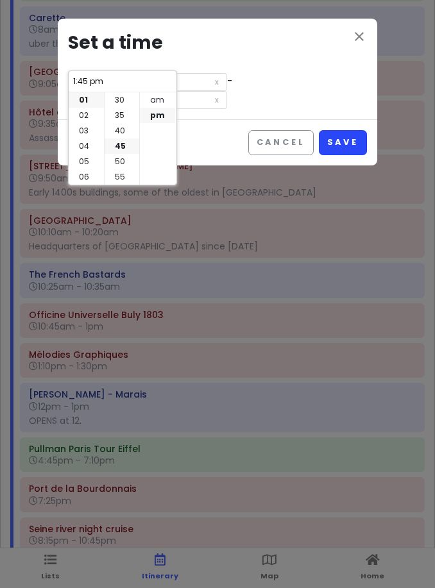
click at [340, 130] on button "Save" at bounding box center [343, 142] width 48 height 25
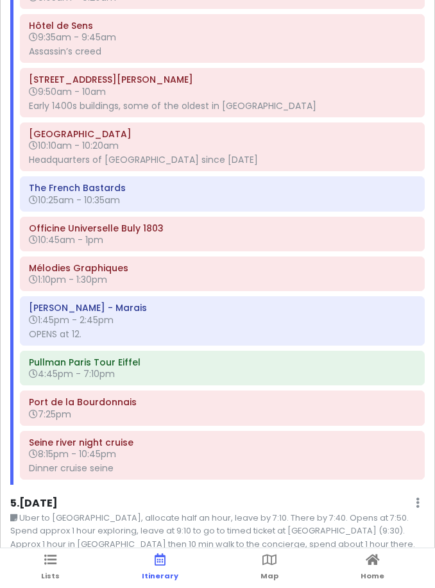
scroll to position [2401, 0]
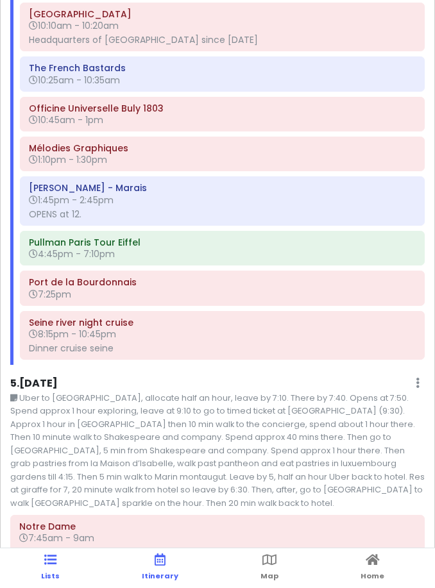
click at [46, 564] on icon at bounding box center [50, 559] width 12 height 9
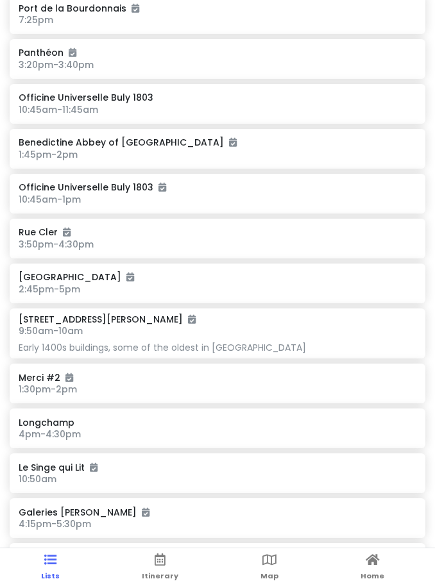
scroll to position [2184, 0]
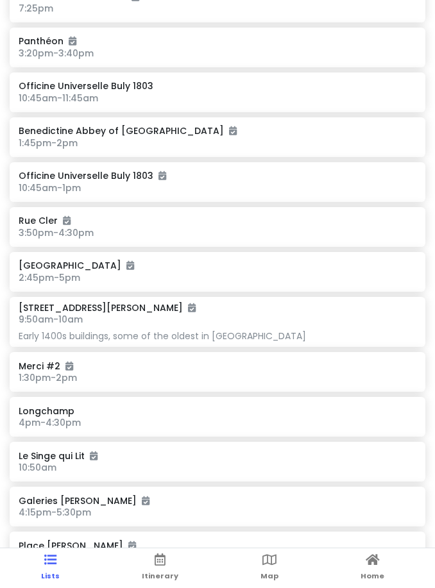
click at [49, 360] on h6 "Merci #2" at bounding box center [217, 366] width 397 height 12
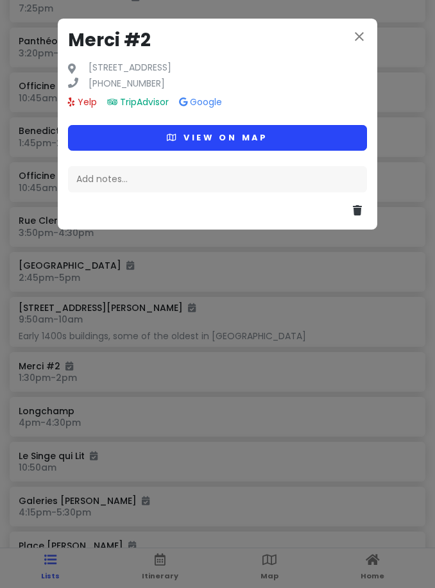
click at [220, 148] on button "View on map" at bounding box center [217, 137] width 299 height 25
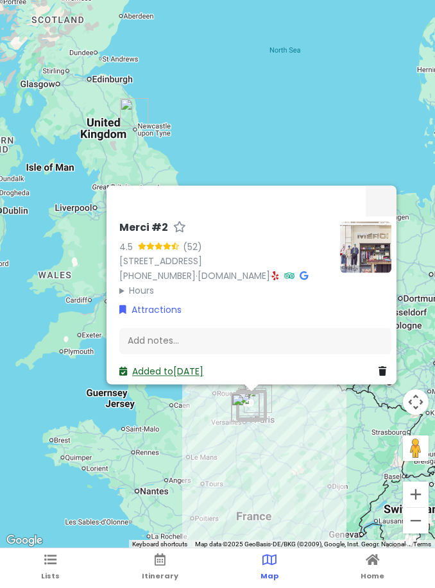
click at [166, 374] on link "Added to [DATE]" at bounding box center [161, 372] width 84 height 13
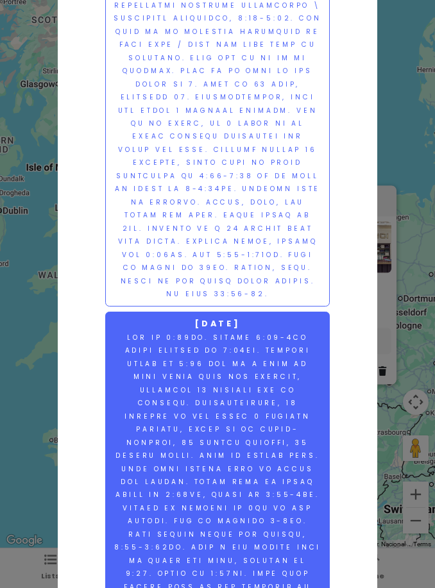
scroll to position [1568, 0]
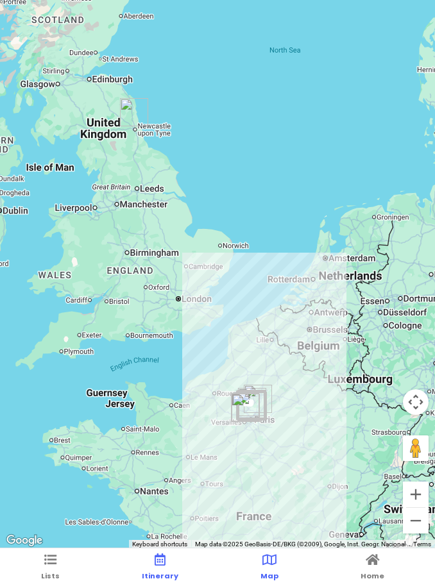
click at [161, 563] on icon at bounding box center [160, 559] width 11 height 9
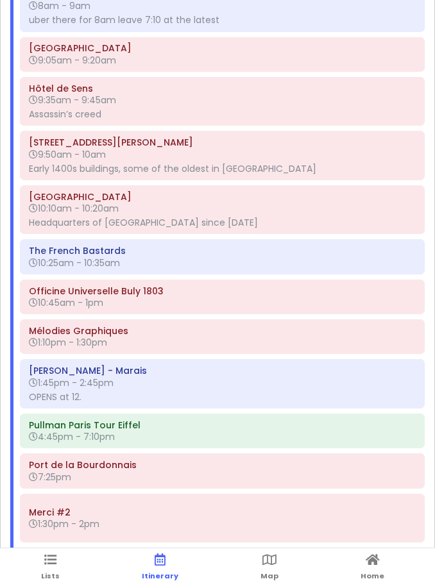
scroll to position [1, 0]
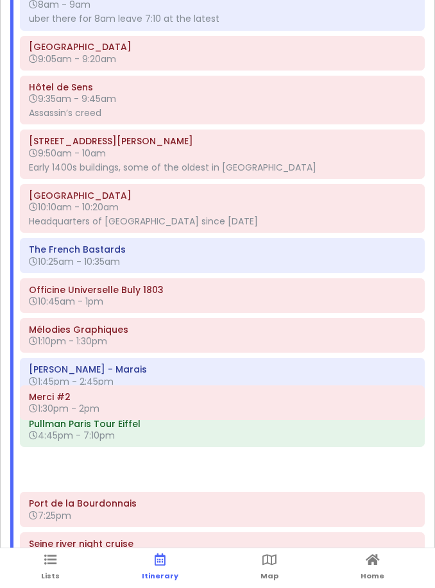
drag, startPoint x: 101, startPoint y: 524, endPoint x: 103, endPoint y: 396, distance: 128.3
click at [103, 396] on div "Pullman Paris Tour Eiffel 7:15am Carette 8am - 9am uber there for 8am leave 7:1…" at bounding box center [222, 264] width 424 height 645
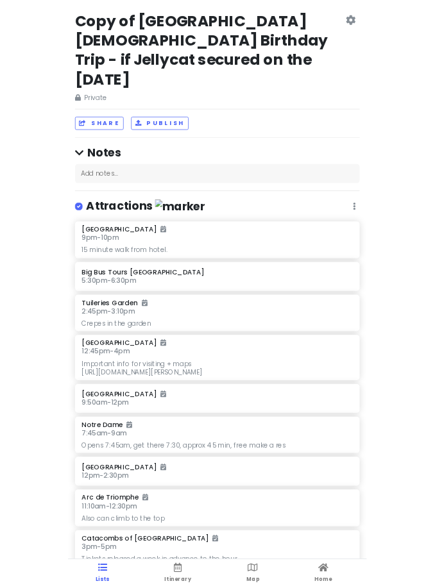
scroll to position [80, 0]
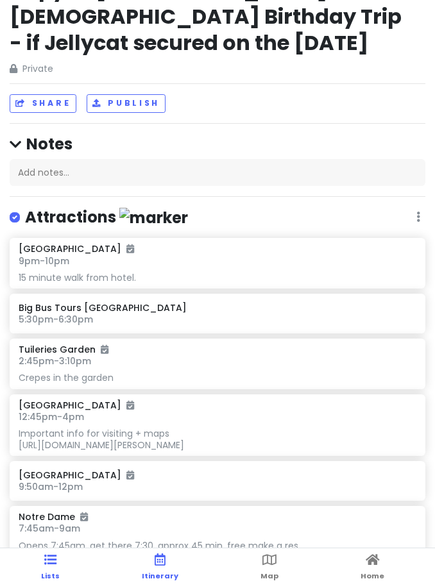
click at [162, 570] on link "Itinerary" at bounding box center [160, 568] width 37 height 40
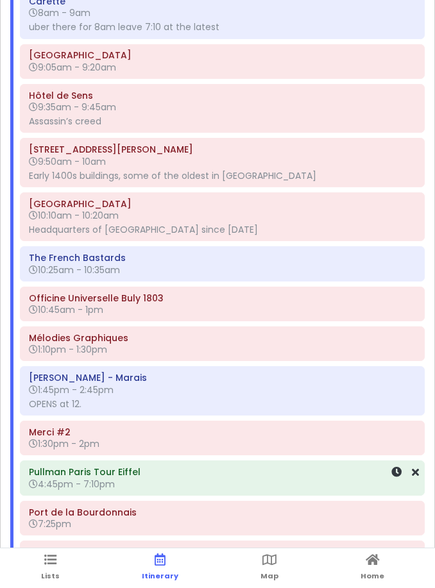
scroll to position [2257, 0]
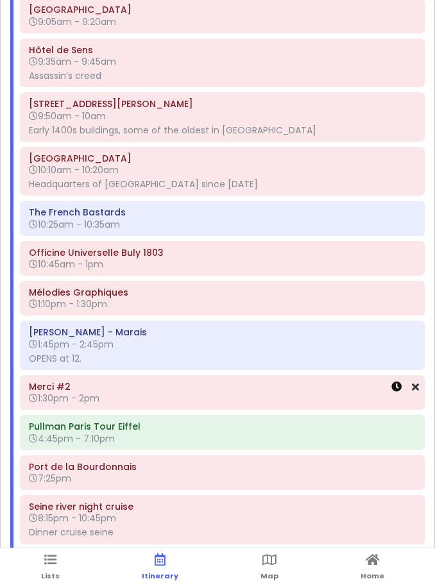
click at [398, 382] on icon at bounding box center [396, 387] width 10 height 10
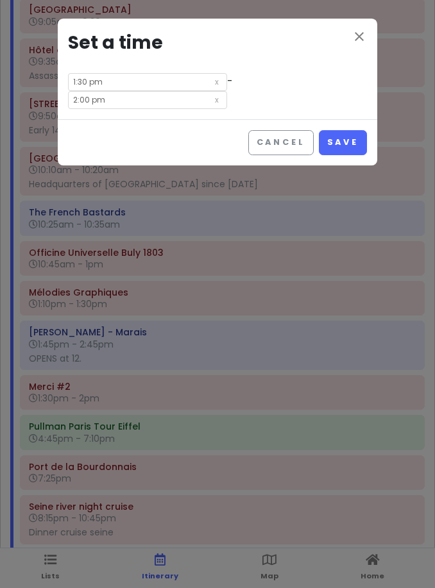
click at [114, 85] on input "1:30 pm" at bounding box center [147, 82] width 159 height 18
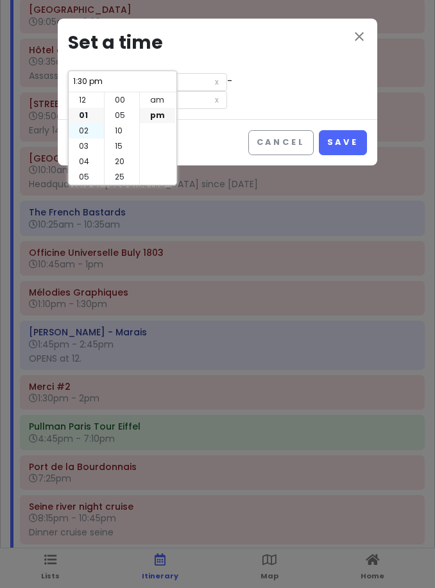
scroll to position [92, 0]
click at [91, 121] on li "02" at bounding box center [86, 115] width 35 height 15
type input "2:30 pm"
type input "3:00 pm"
type input "2:30 pm"
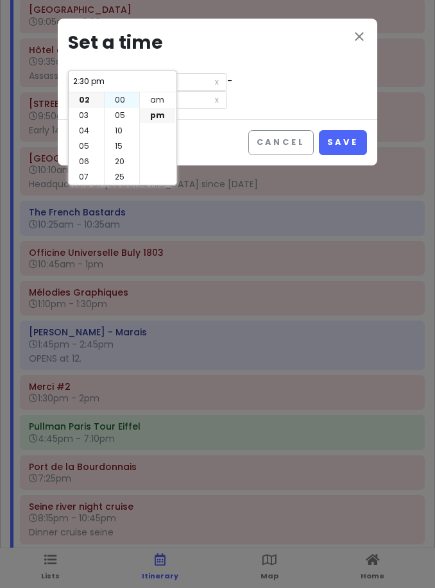
scroll to position [0, 0]
click at [93, 117] on li "03" at bounding box center [86, 115] width 35 height 15
type input "3:30 pm"
type input "4:00 pm"
type input "3:30 pm"
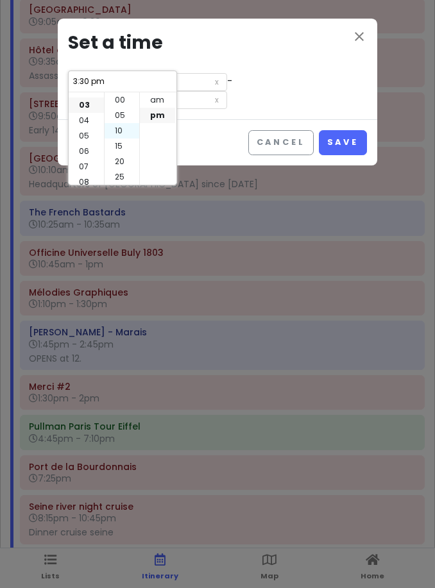
scroll to position [46, 0]
click at [119, 142] on li "15" at bounding box center [122, 146] width 35 height 15
type input "3:15 pm"
type input "3:45 pm"
type input "3:15 pm"
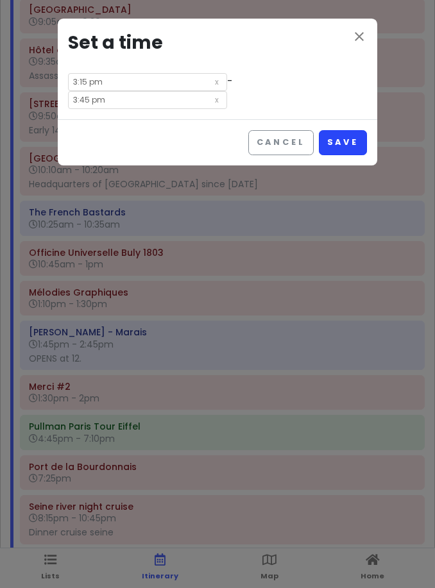
click at [344, 130] on button "Save" at bounding box center [343, 142] width 48 height 25
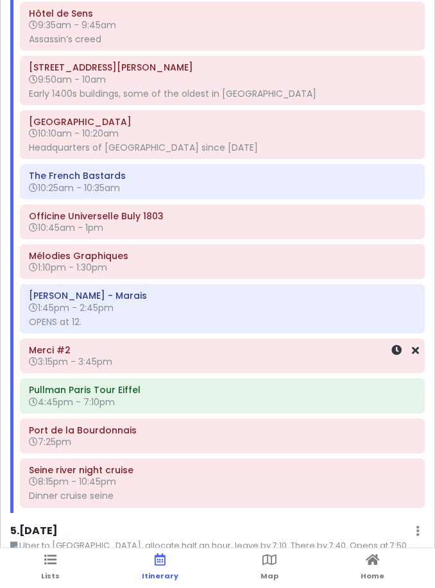
scroll to position [2310, 0]
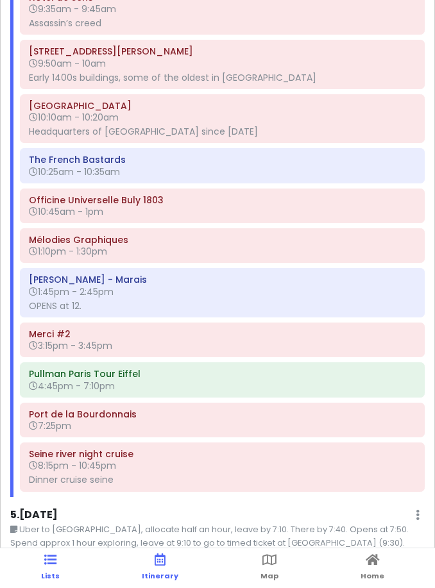
click at [53, 564] on icon at bounding box center [50, 559] width 12 height 9
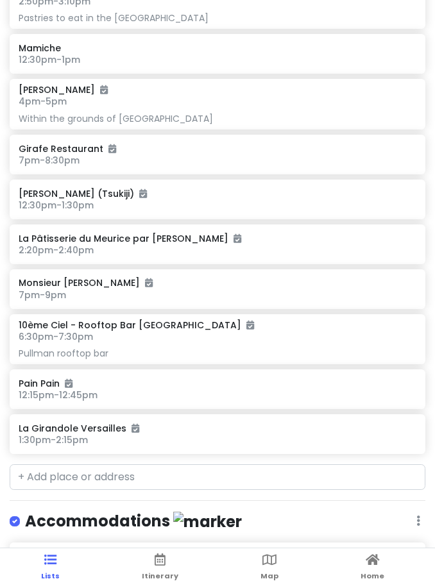
scroll to position [3607, 0]
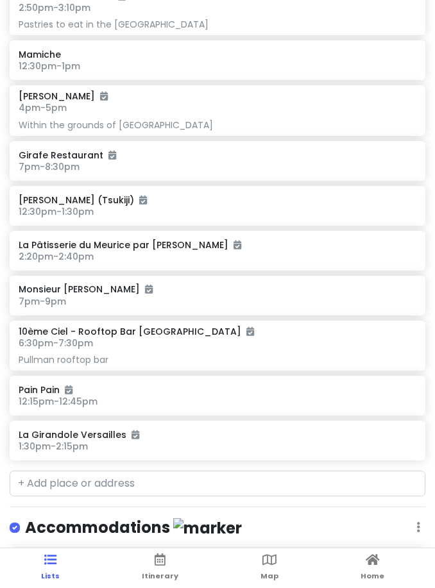
click at [111, 239] on h6 "La Pâtisserie du Meurice par [PERSON_NAME]" at bounding box center [217, 245] width 397 height 12
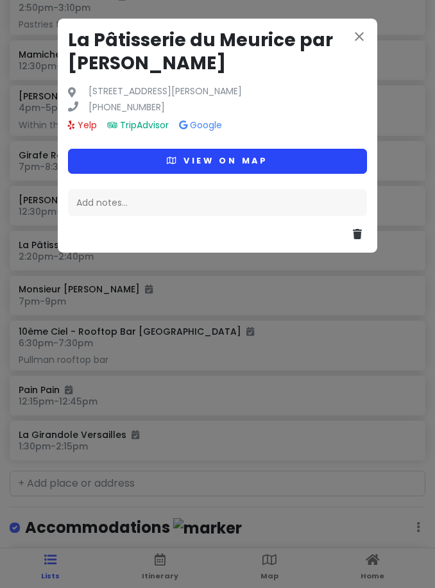
click at [222, 151] on button "View on map" at bounding box center [217, 161] width 299 height 25
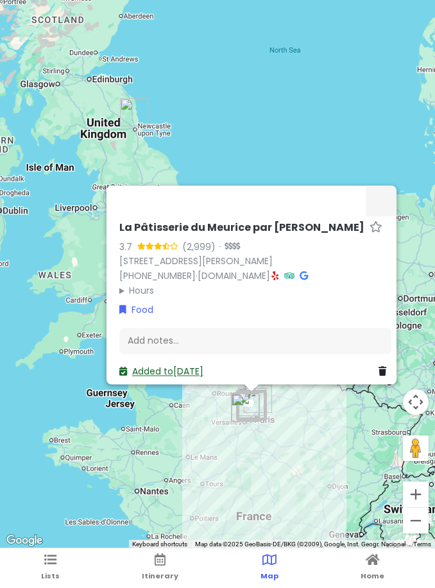
click at [178, 366] on link "Added to [DATE]" at bounding box center [161, 372] width 84 height 13
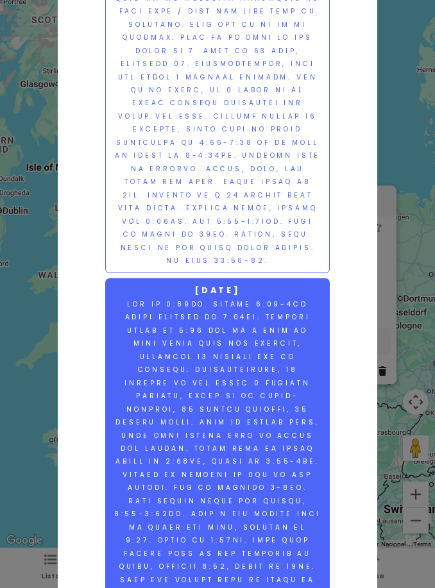
scroll to position [1647, 0]
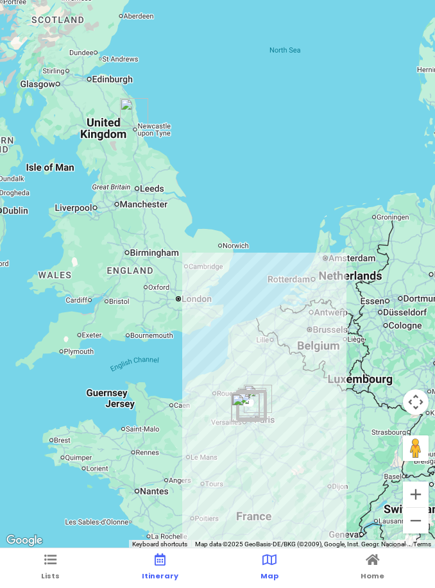
click at [162, 570] on link "Itinerary" at bounding box center [160, 568] width 37 height 40
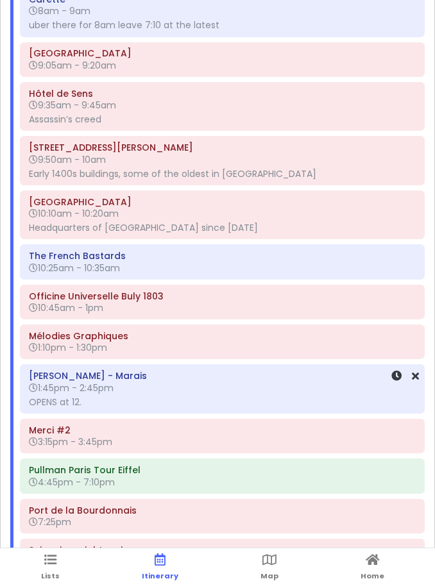
scroll to position [2313, 0]
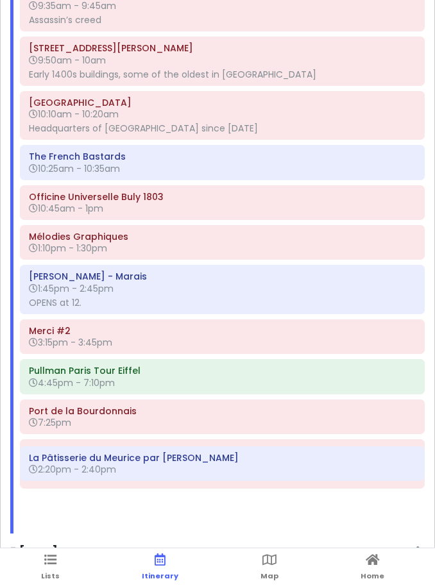
drag, startPoint x: 152, startPoint y: 473, endPoint x: 157, endPoint y: 342, distance: 130.9
click at [157, 342] on div "Pullman Paris Tour Eiffel 7:15am Carette 8am - 9am uber there for 8am leave 7:1…" at bounding box center [222, 191] width 424 height 685
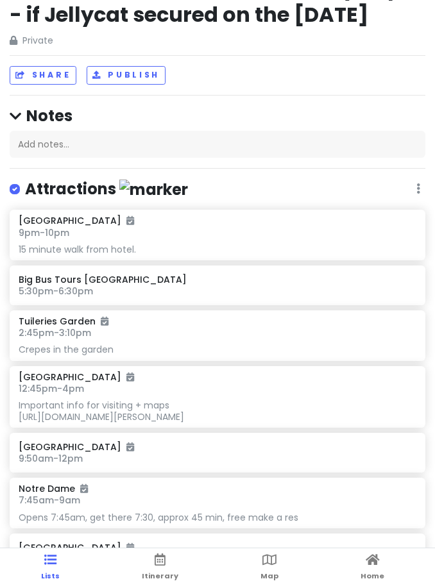
scroll to position [36, 0]
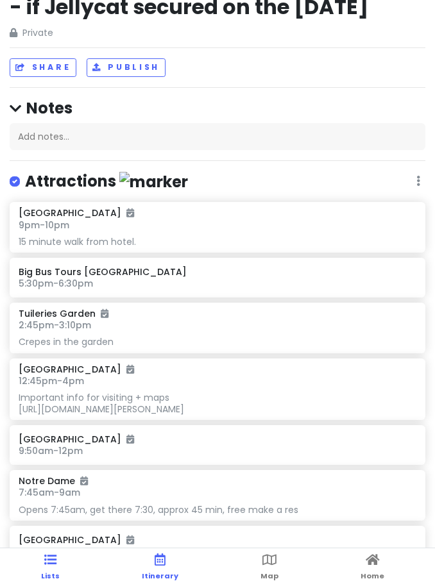
click at [148, 565] on link "Itinerary" at bounding box center [160, 568] width 37 height 40
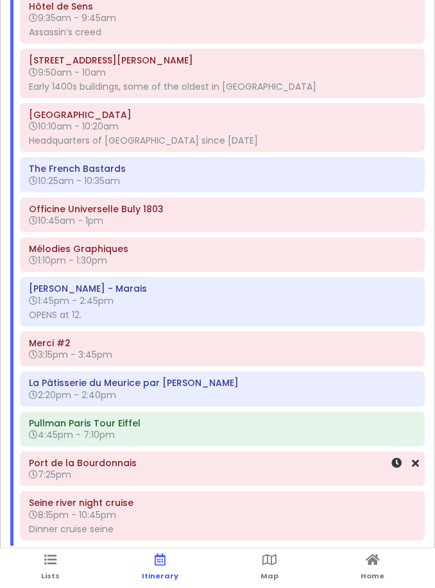
scroll to position [2322, 0]
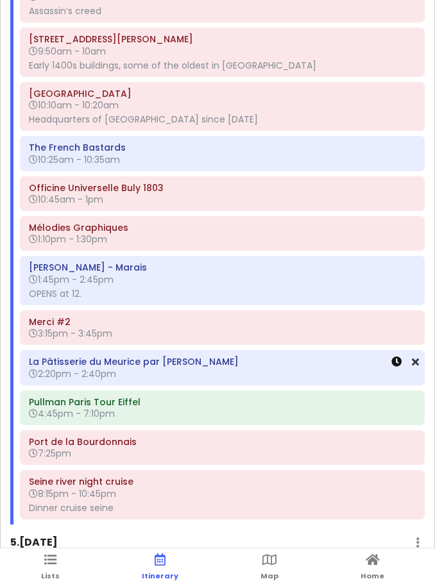
click at [394, 357] on icon at bounding box center [396, 362] width 10 height 10
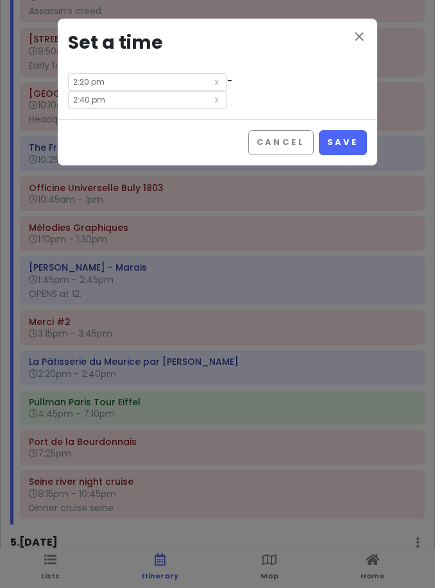
click at [140, 89] on input "2:20 pm" at bounding box center [147, 82] width 159 height 18
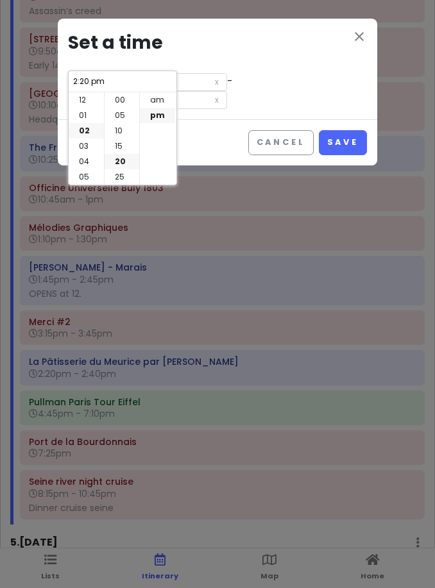
scroll to position [62, 0]
click at [90, 123] on li "03" at bounding box center [86, 115] width 35 height 15
type input "3:20 pm"
type input "3:40 pm"
type input "3:20 pm"
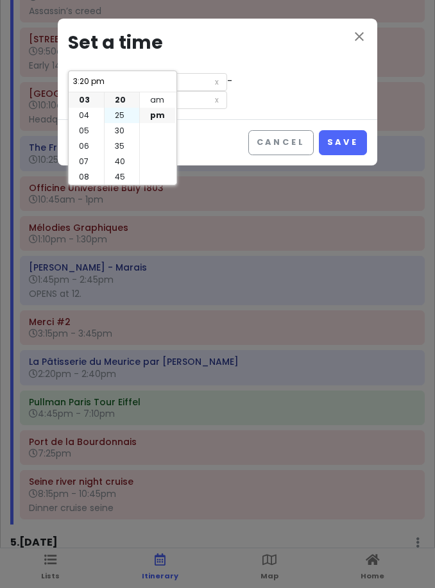
drag, startPoint x: 86, startPoint y: 119, endPoint x: 119, endPoint y: 117, distance: 32.7
click at [86, 119] on li "04" at bounding box center [86, 115] width 35 height 15
type input "4:20 pm"
type input "4:40 pm"
type input "4:20 pm"
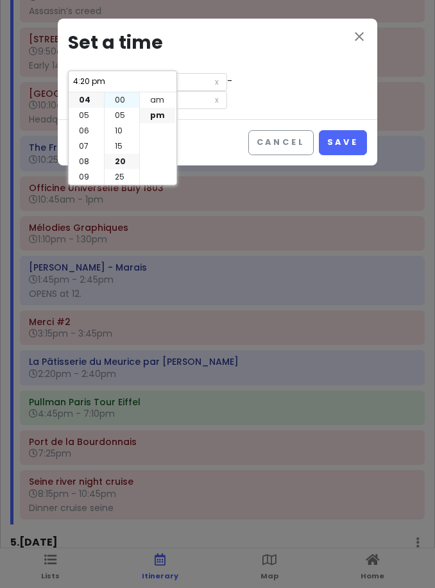
click at [120, 102] on li "00" at bounding box center [122, 99] width 35 height 15
type input "4:00 pm"
type input "4:20 pm"
type input "4:00 pm"
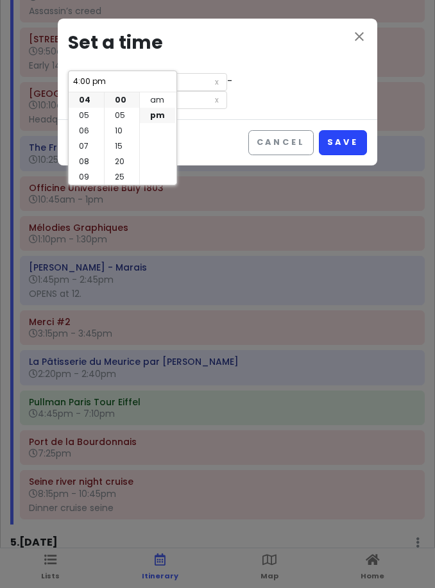
click at [343, 130] on button "Save" at bounding box center [343, 142] width 48 height 25
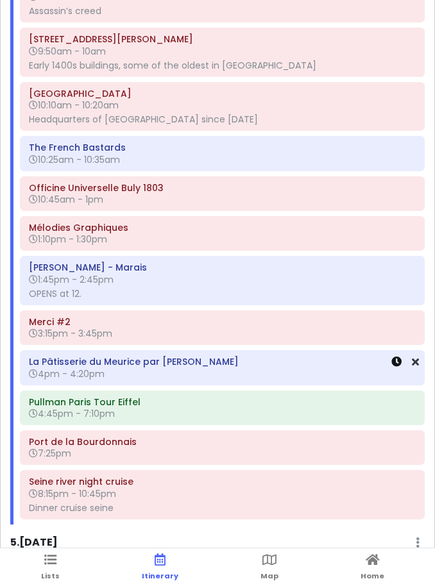
click at [399, 357] on icon at bounding box center [396, 362] width 10 height 10
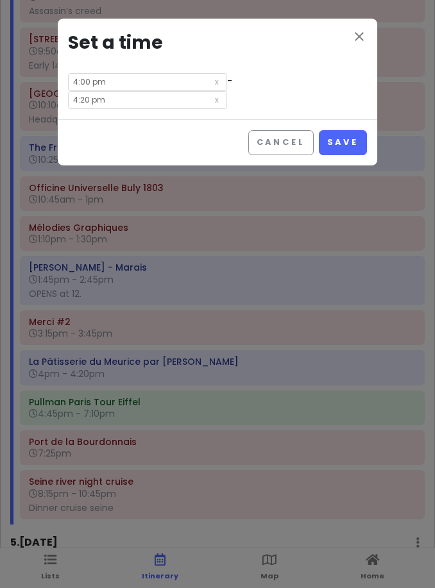
click at [269, 65] on div "close Set a time 4:00 pm - 4:20 pm" at bounding box center [217, 69] width 319 height 101
click at [227, 91] on input "4:20 pm" at bounding box center [147, 100] width 159 height 18
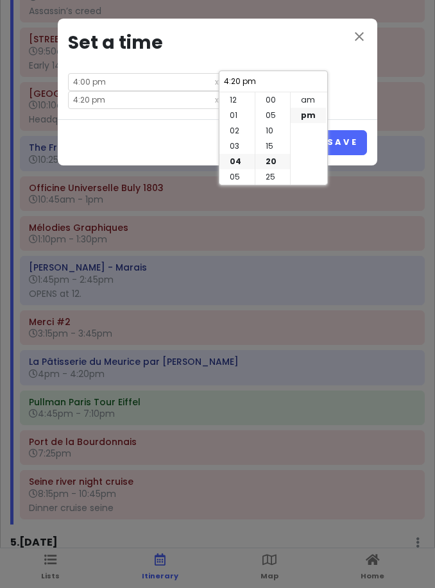
scroll to position [62, 0]
click at [266, 130] on li "30" at bounding box center [272, 130] width 35 height 15
type input "4:30 pm"
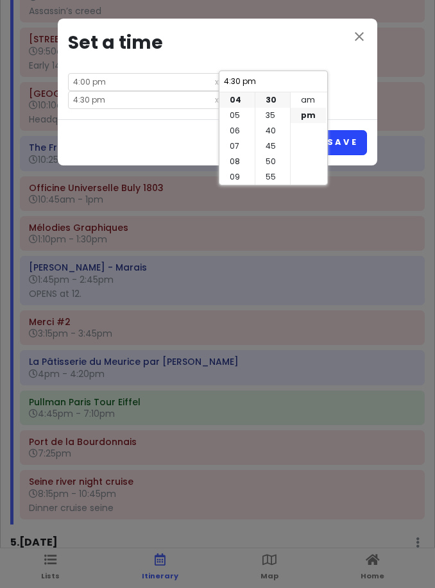
click at [350, 130] on button "Save" at bounding box center [343, 142] width 48 height 25
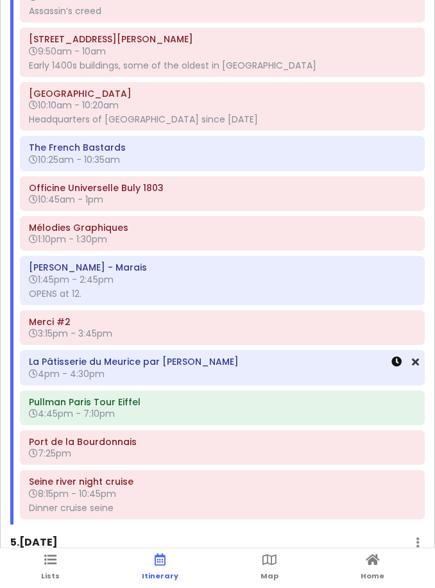
click at [396, 357] on icon at bounding box center [396, 362] width 10 height 10
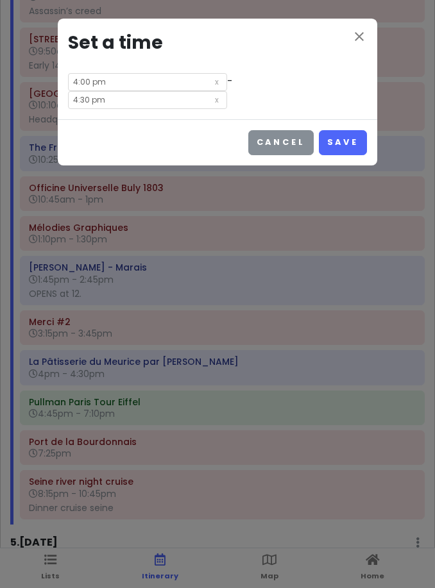
click at [283, 130] on button "Cancel" at bounding box center [280, 142] width 65 height 25
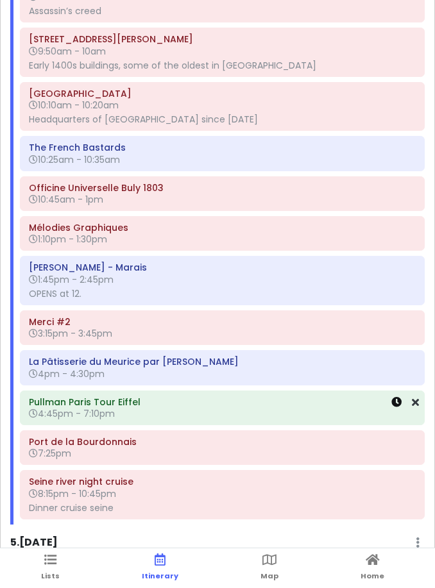
click at [394, 397] on icon at bounding box center [396, 402] width 10 height 10
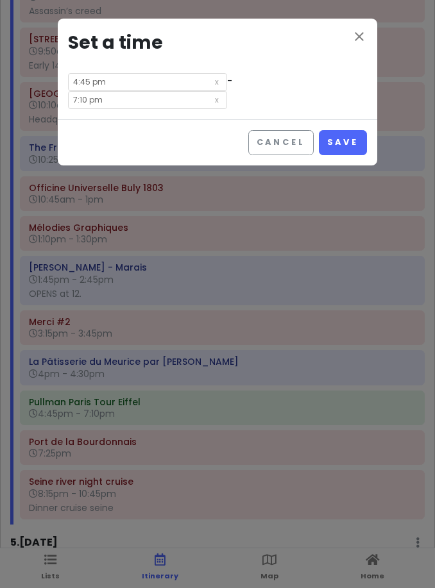
click at [135, 88] on input "4:45 pm" at bounding box center [147, 82] width 159 height 18
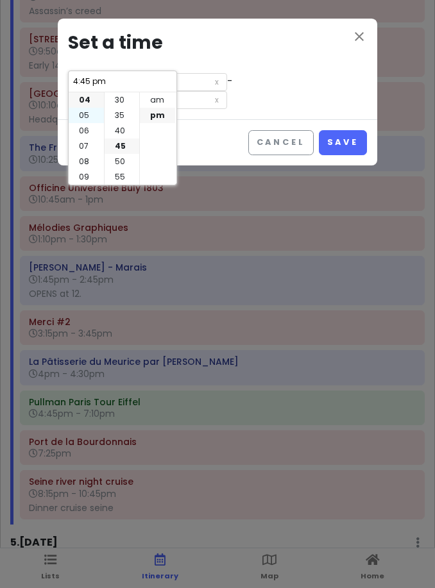
click at [94, 115] on li "05" at bounding box center [86, 115] width 35 height 15
type input "5:45 pm"
type input "8:10 pm"
type input "5:45 pm"
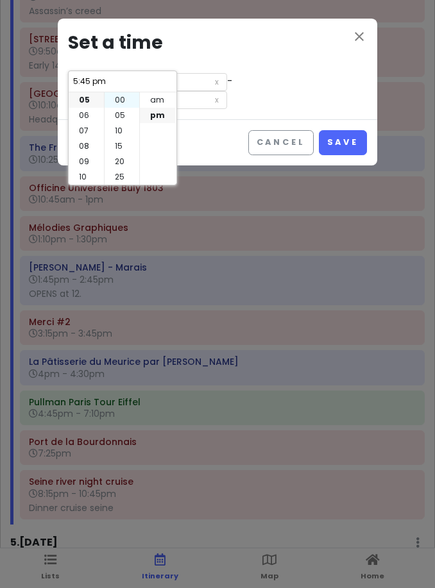
click at [117, 99] on li "00" at bounding box center [122, 99] width 35 height 15
type input "5:00 pm"
type input "7:25 pm"
type input "5:00 pm"
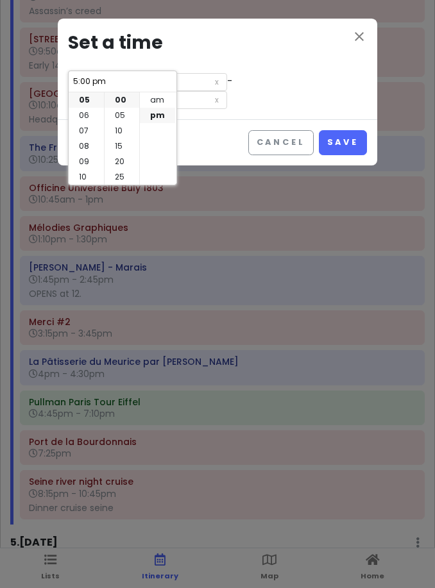
click at [227, 91] on input "7:25 pm" at bounding box center [147, 100] width 159 height 18
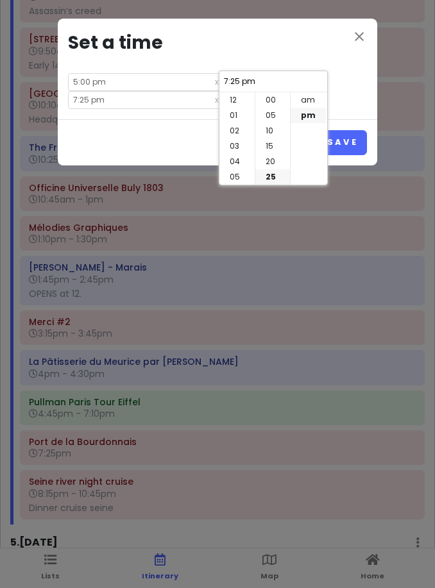
scroll to position [92, 0]
click at [271, 103] on li "10" at bounding box center [272, 95] width 35 height 15
type input "7:10 pm"
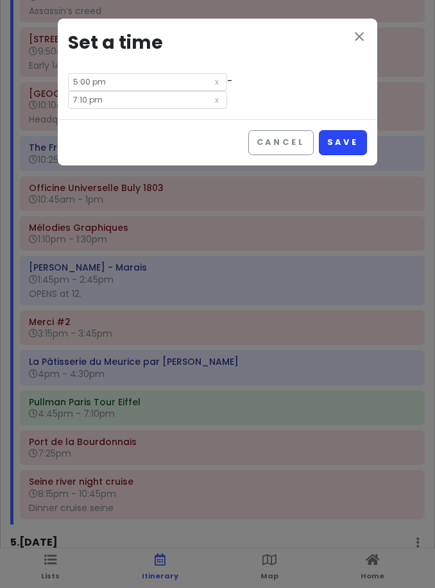
click at [357, 130] on button "Save" at bounding box center [343, 142] width 48 height 25
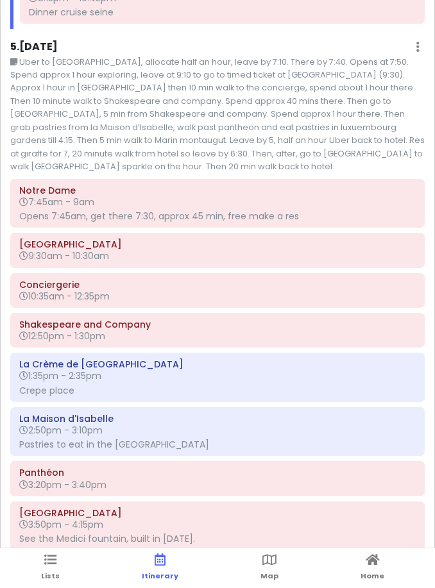
scroll to position [2843, 0]
